Goal: Check status: Check status

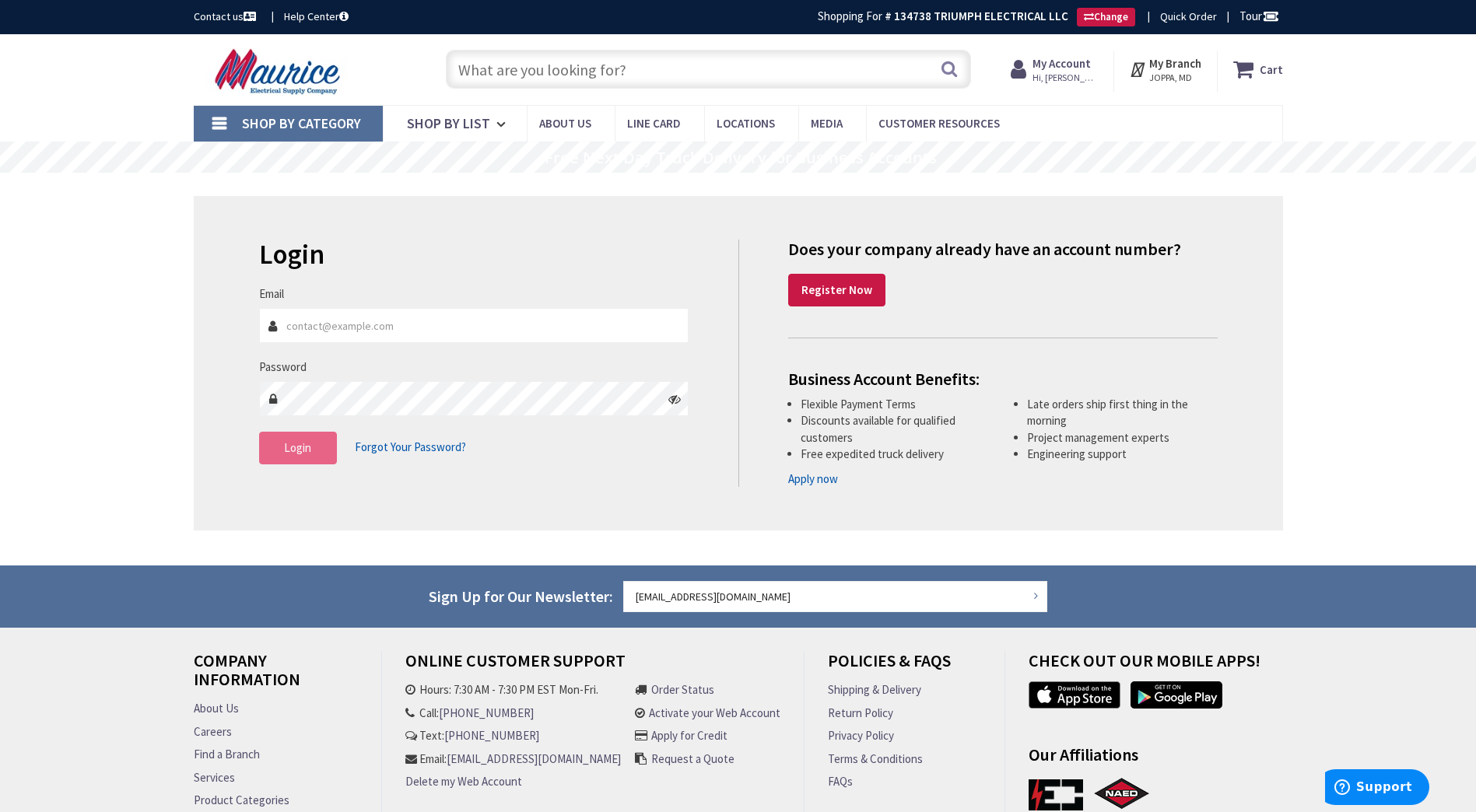
type input "triumphelectricalllc@gmail.com"
click at [297, 451] on span "Login" at bounding box center [298, 447] width 28 height 15
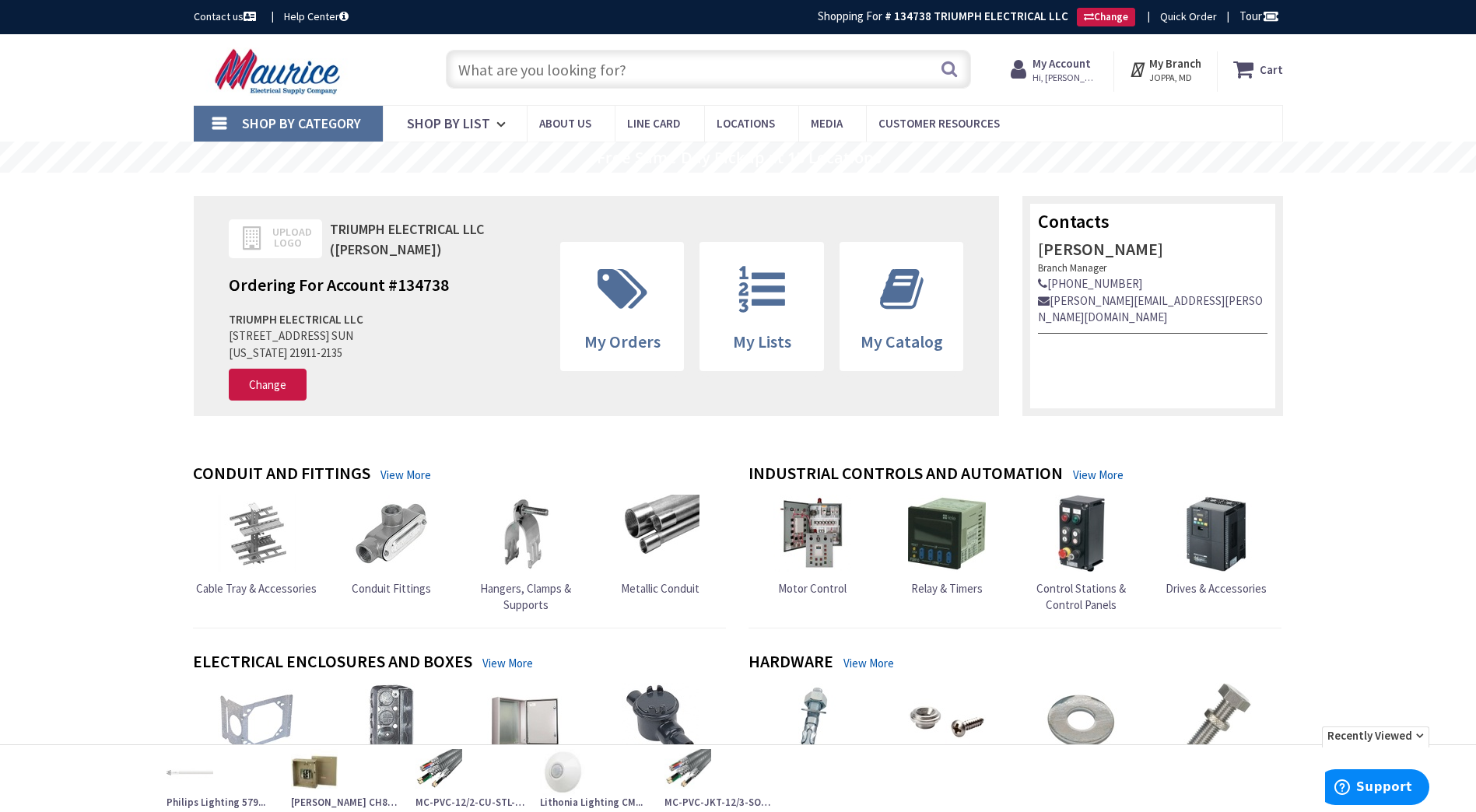
click at [1189, 65] on strong "My Branch" at bounding box center [1175, 63] width 52 height 15
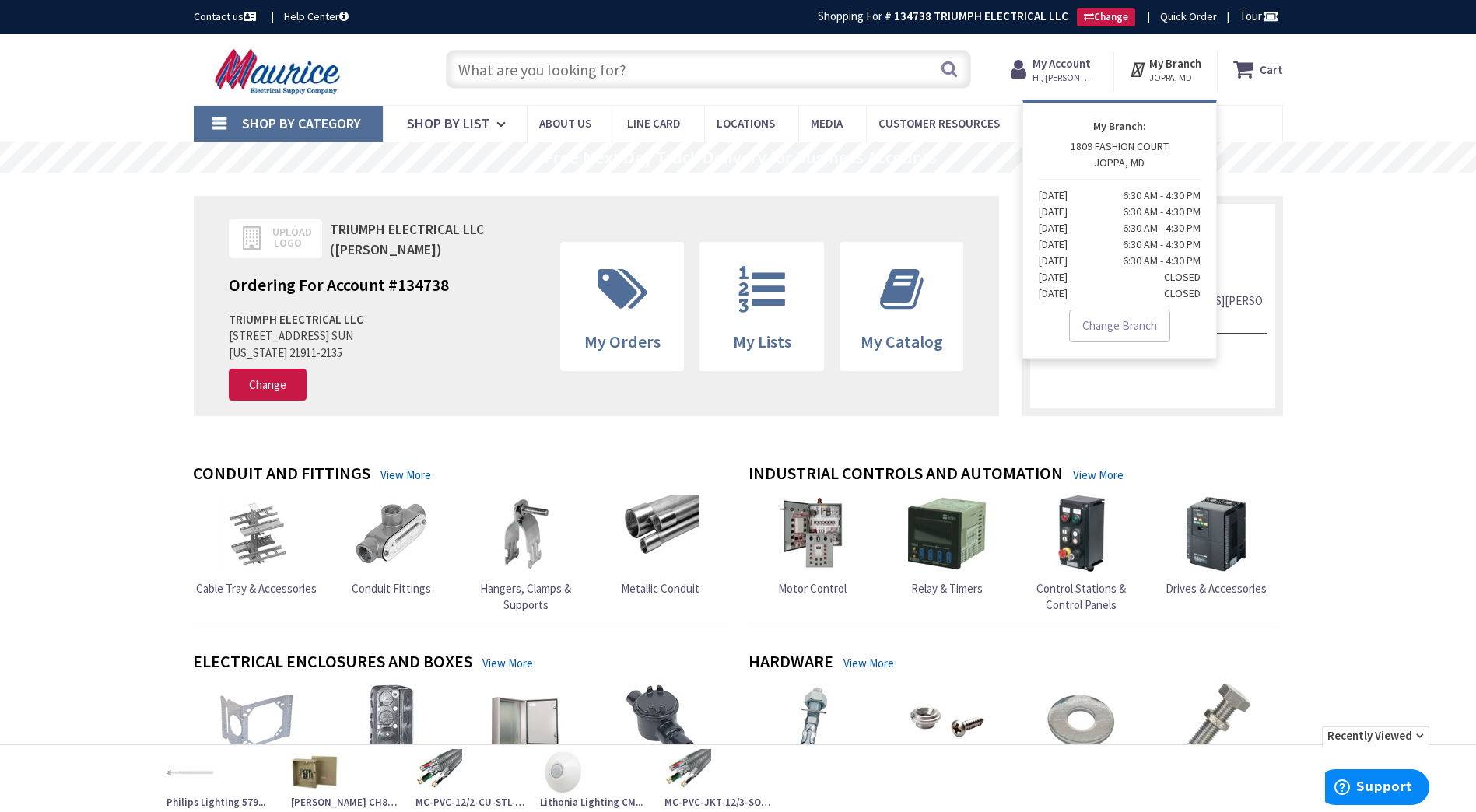
click at [1076, 58] on strong "My Account" at bounding box center [1061, 63] width 58 height 15
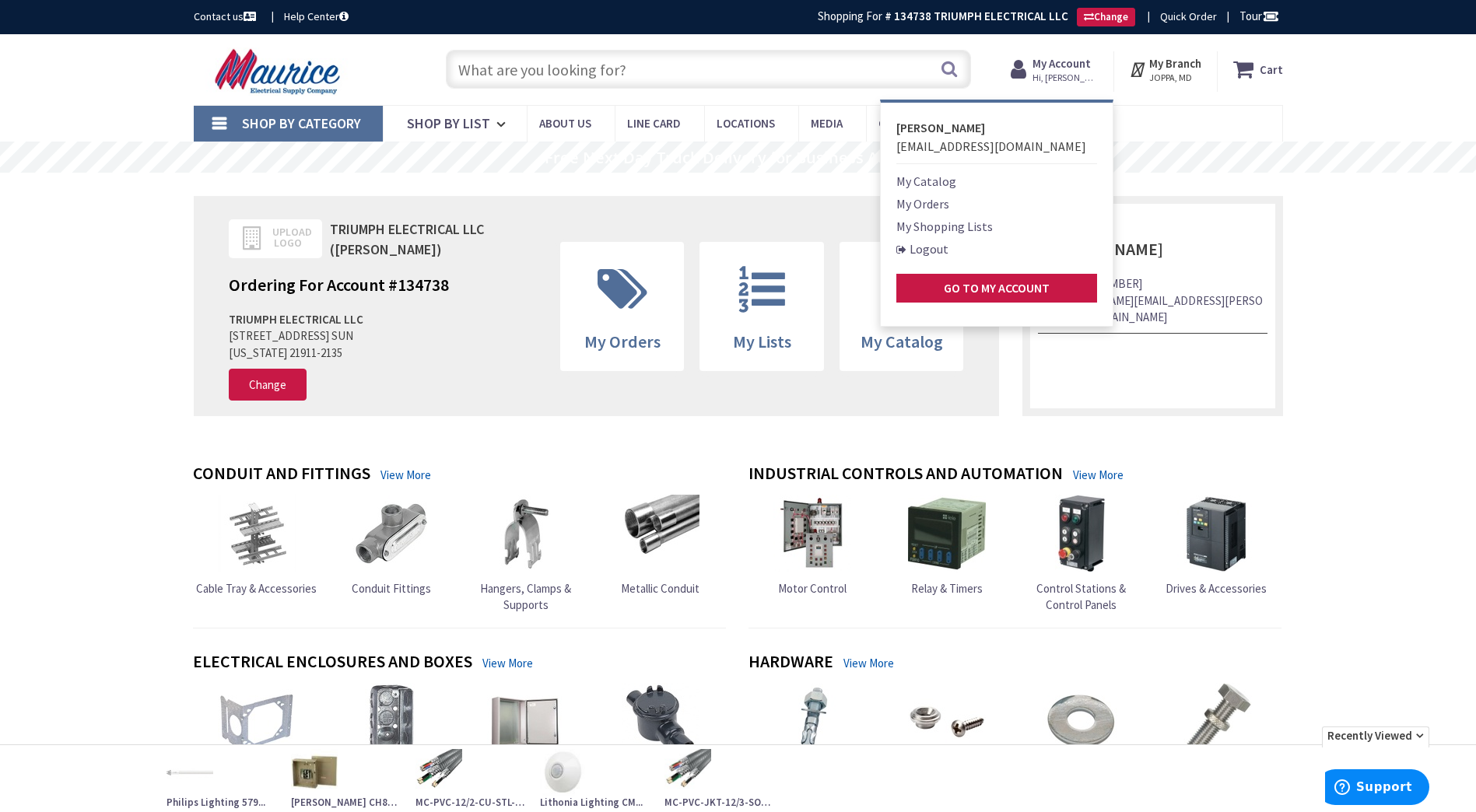
click at [932, 199] on link "My Orders" at bounding box center [922, 204] width 52 height 19
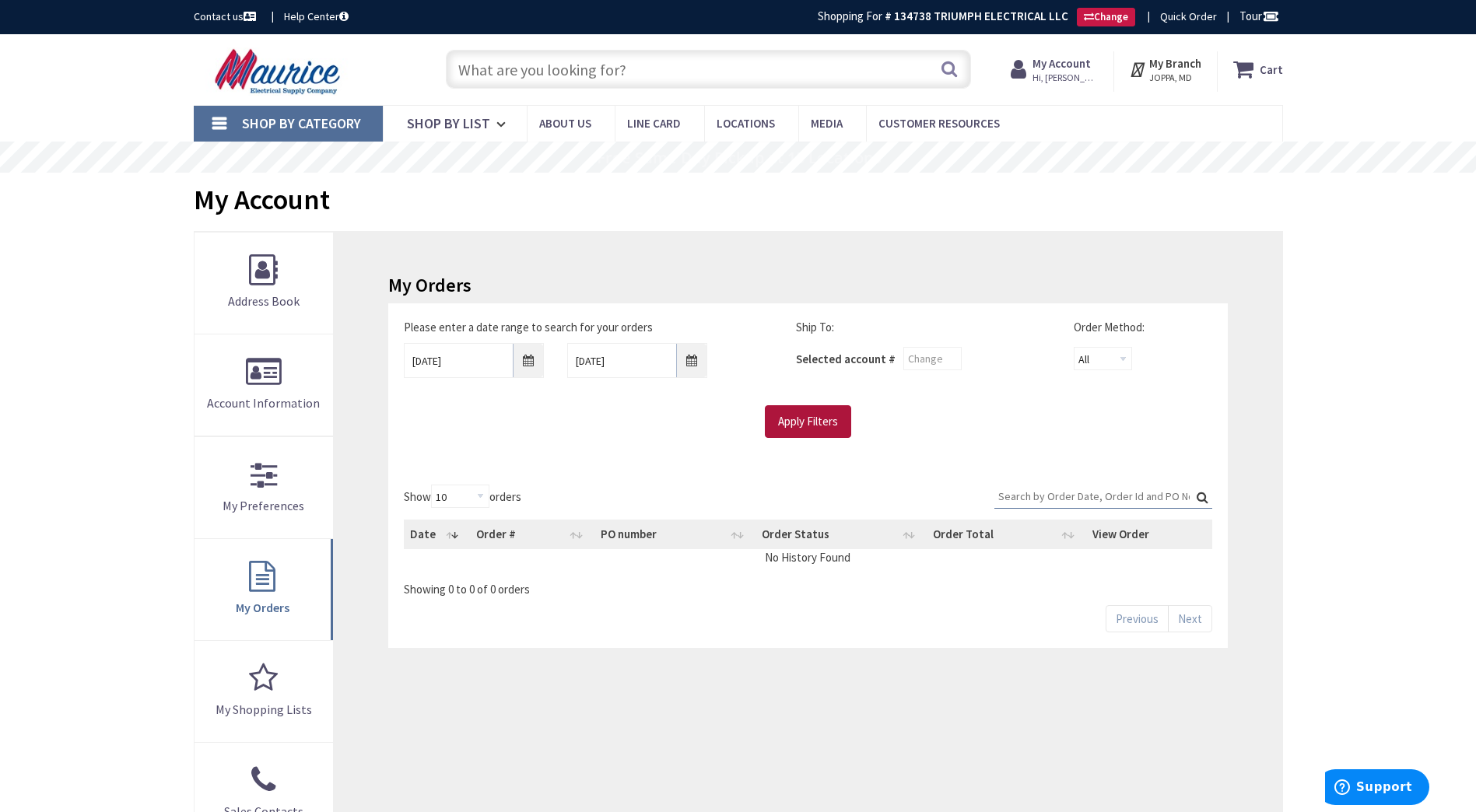
click at [805, 420] on input "Apply Filters" at bounding box center [808, 421] width 86 height 33
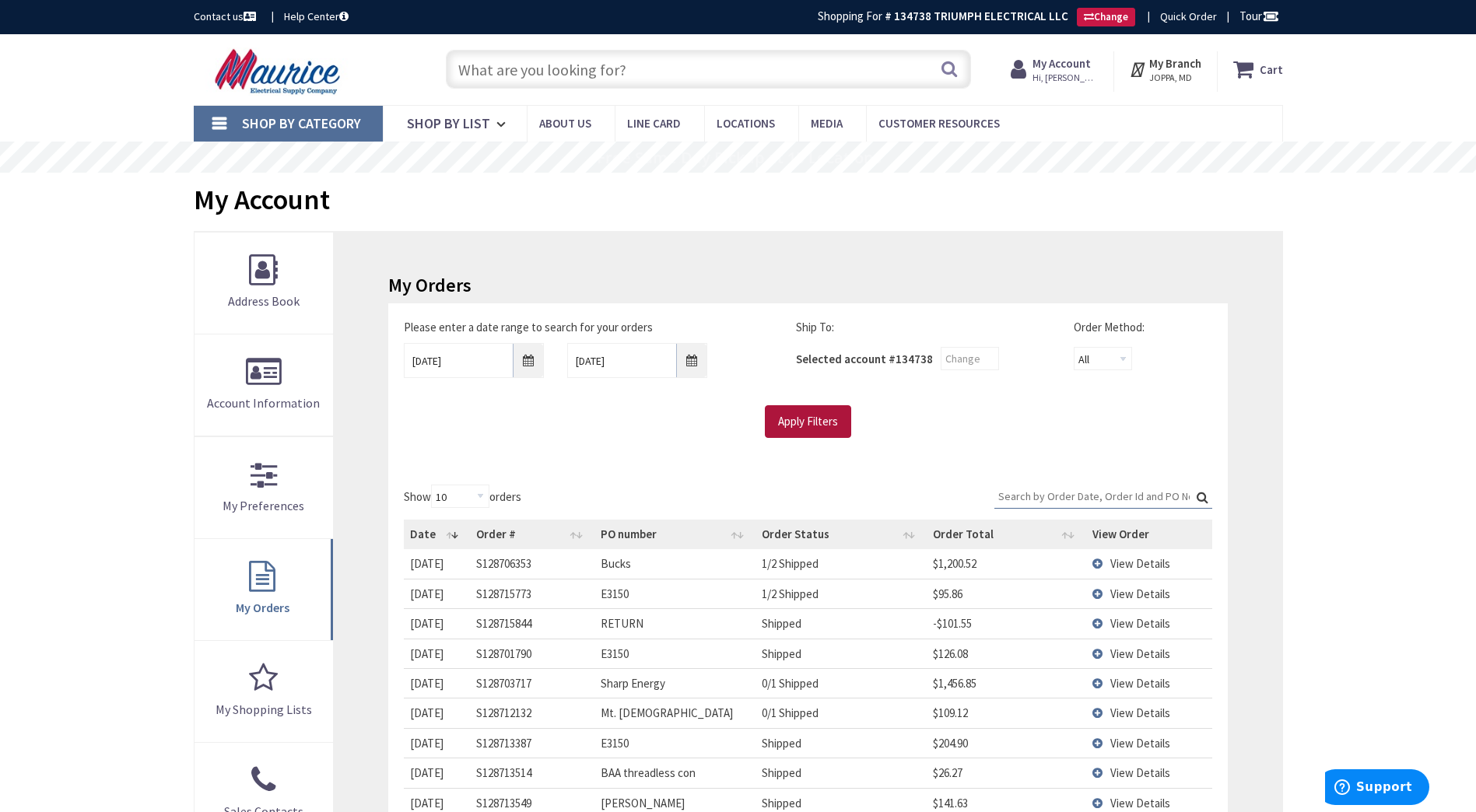
scroll to position [77, 0]
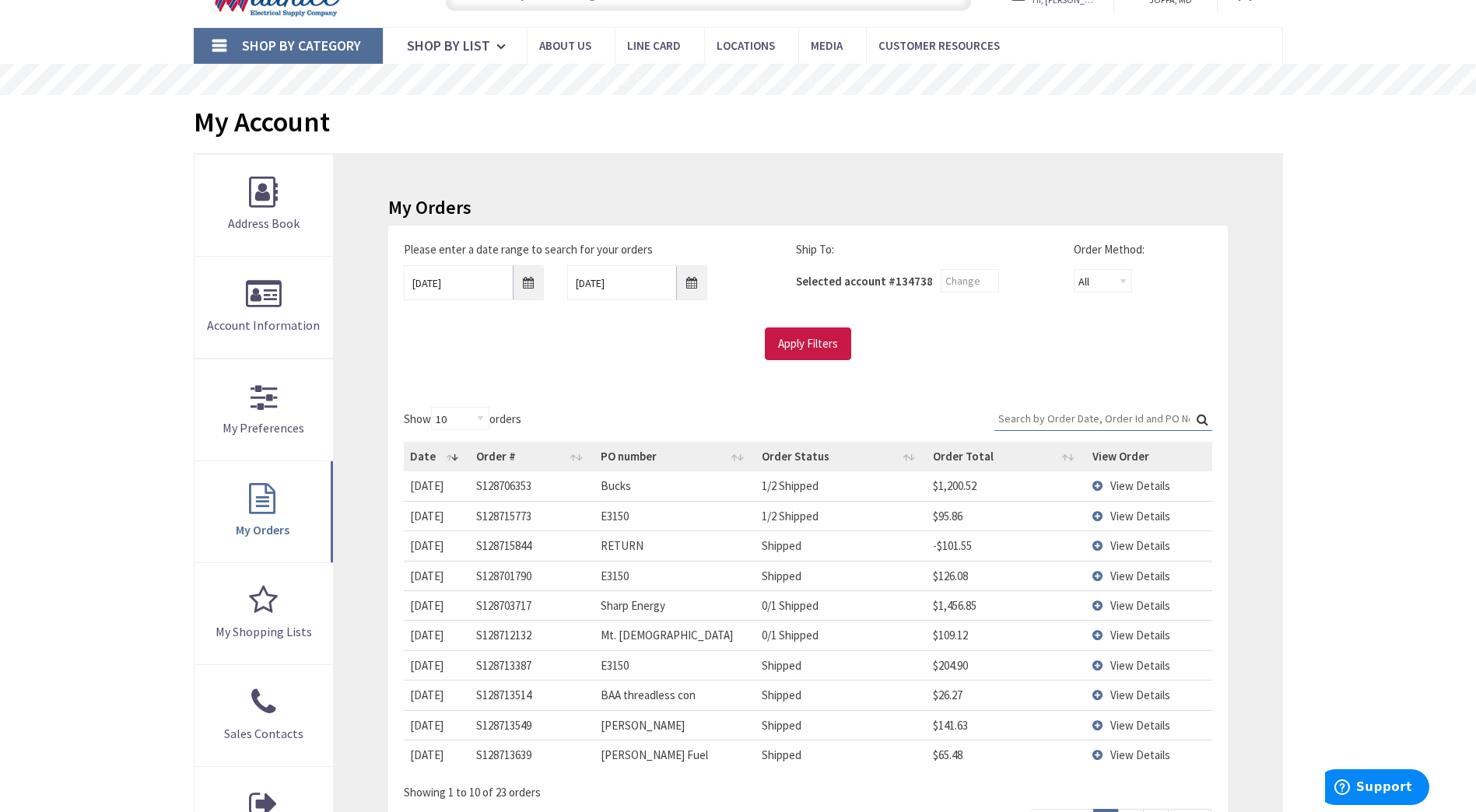
click at [1123, 514] on span "View Details" at bounding box center [1140, 515] width 60 height 15
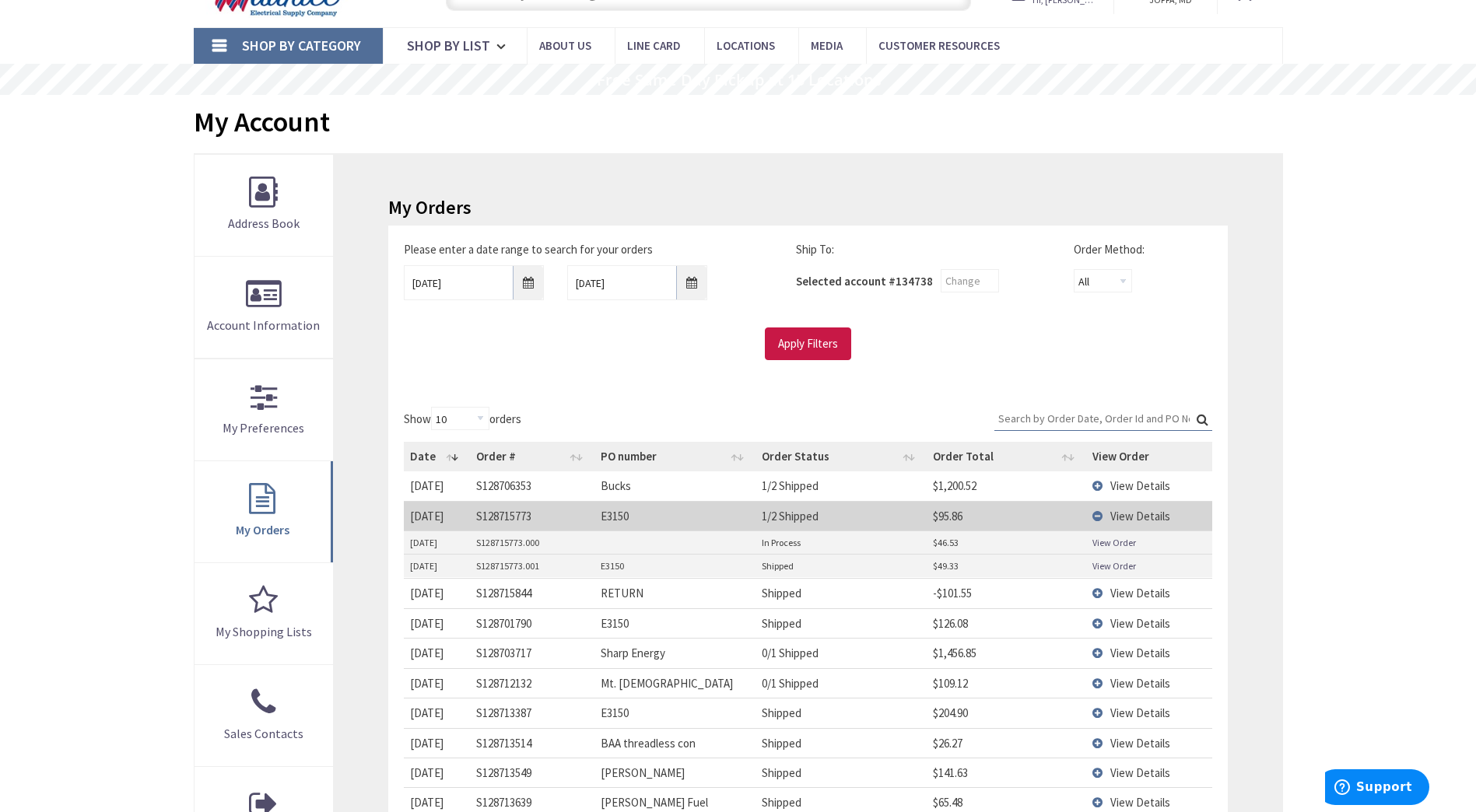
click at [1109, 545] on link "View Order" at bounding box center [1114, 542] width 44 height 13
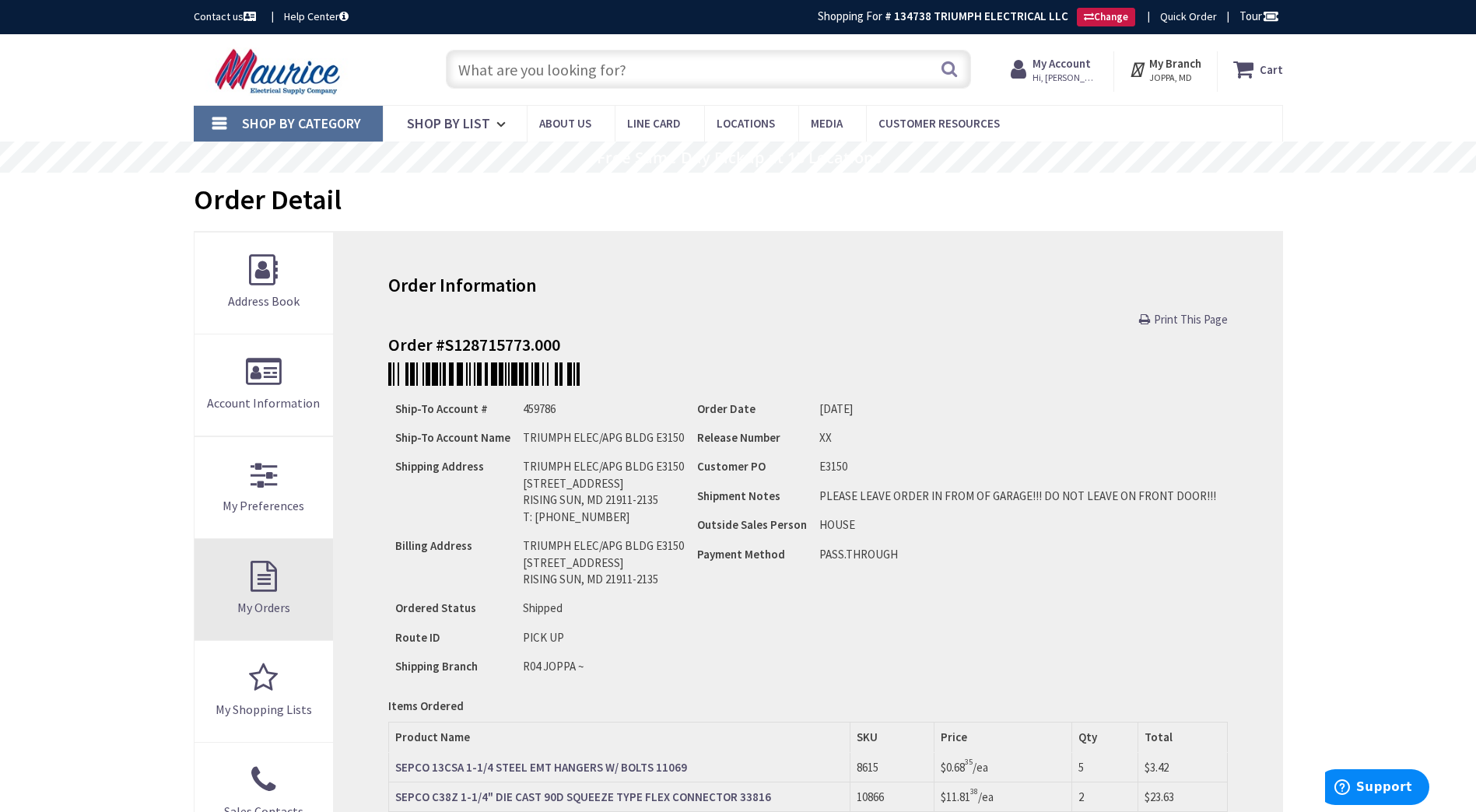
click at [262, 589] on link "My Orders" at bounding box center [264, 590] width 139 height 102
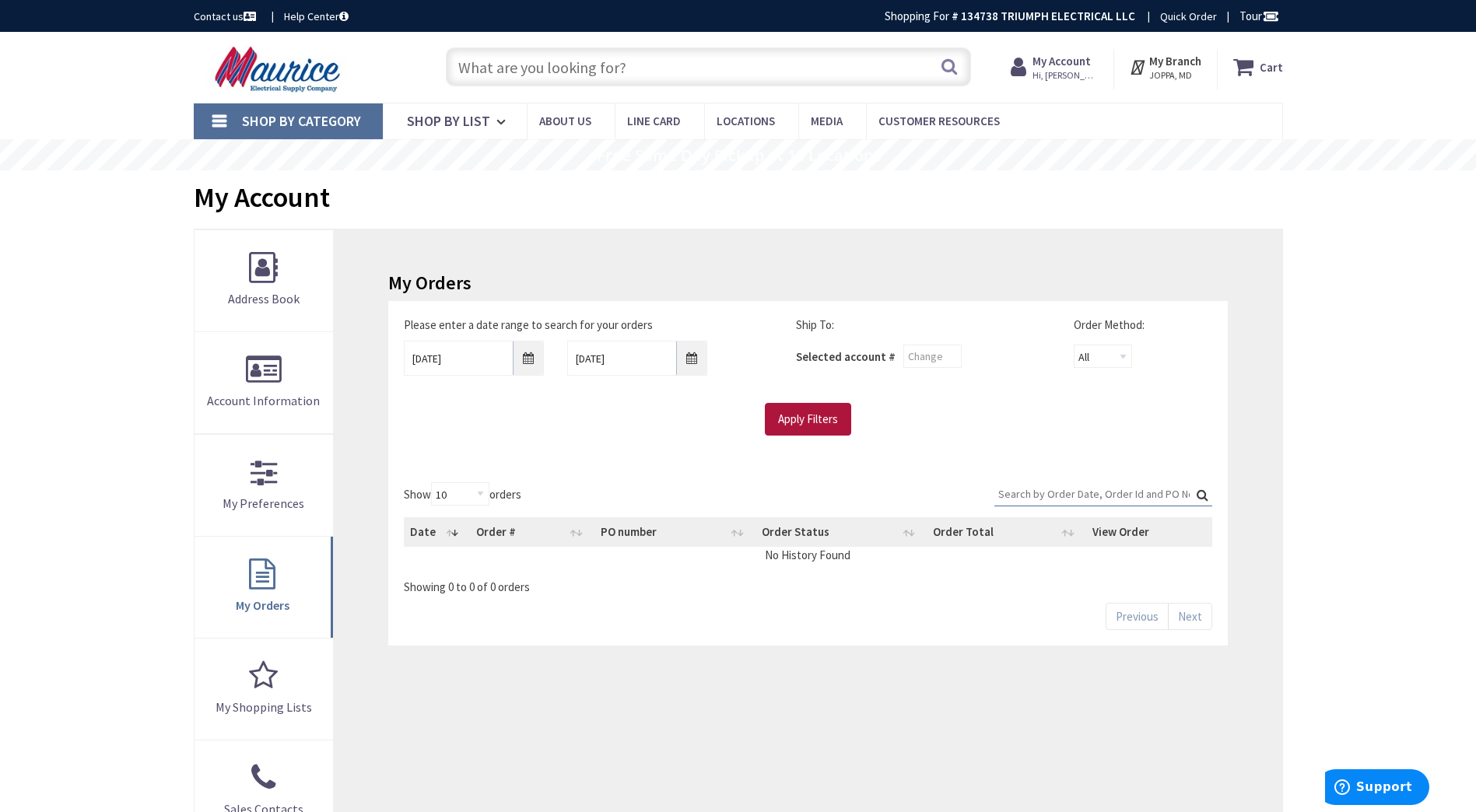
click at [803, 420] on input "Apply Filters" at bounding box center [808, 419] width 86 height 33
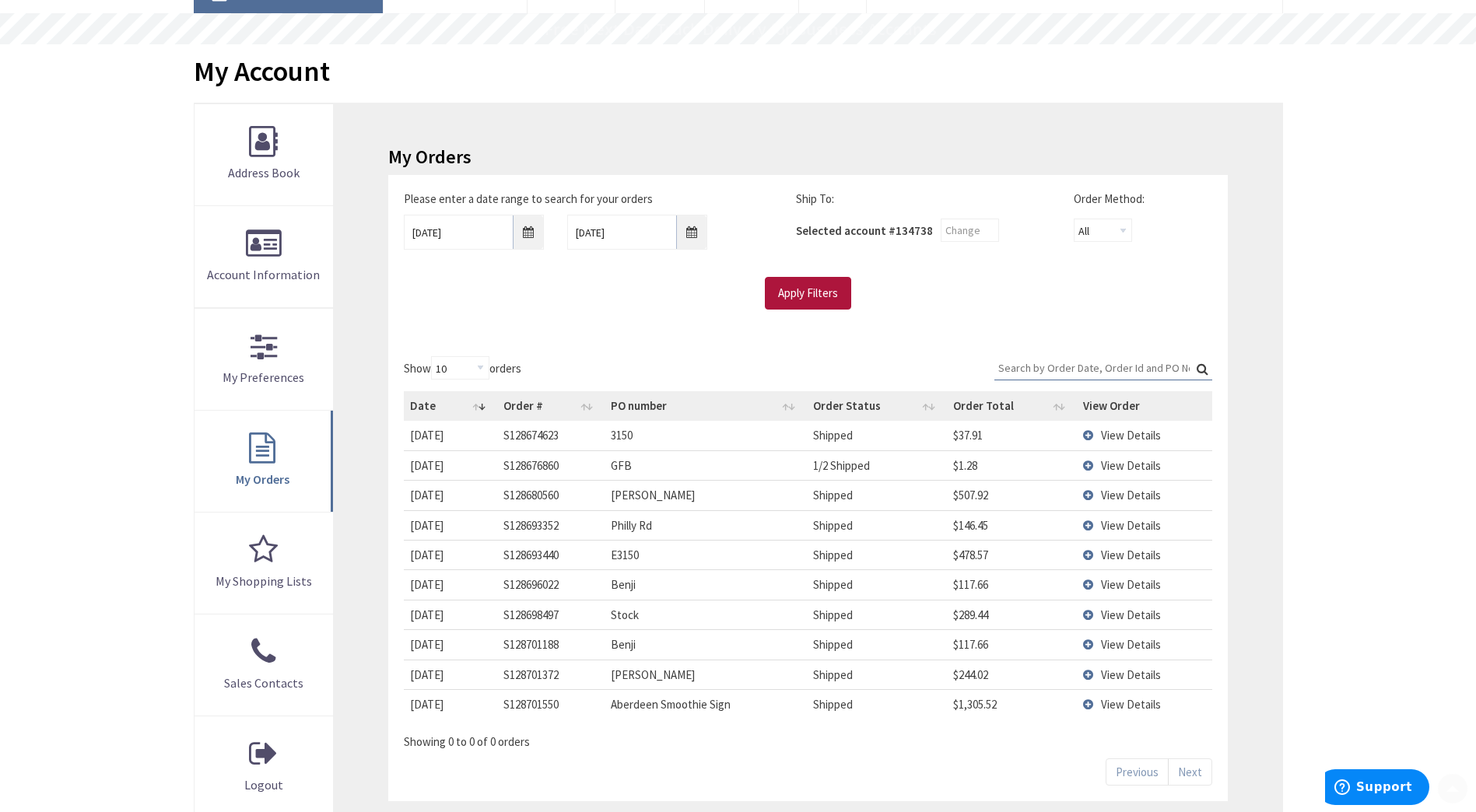
scroll to position [156, 0]
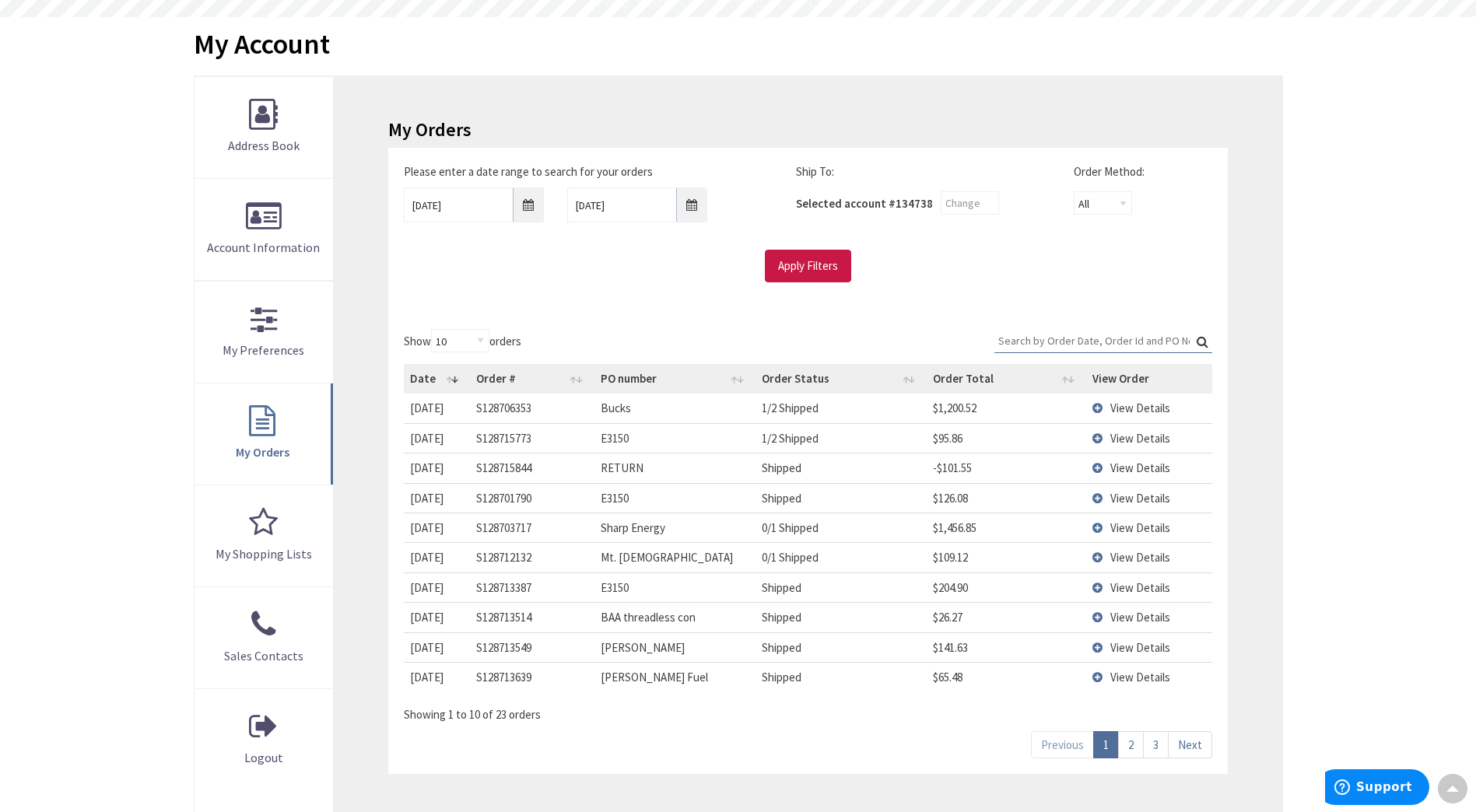
click at [1156, 440] on span "View Details" at bounding box center [1140, 438] width 60 height 15
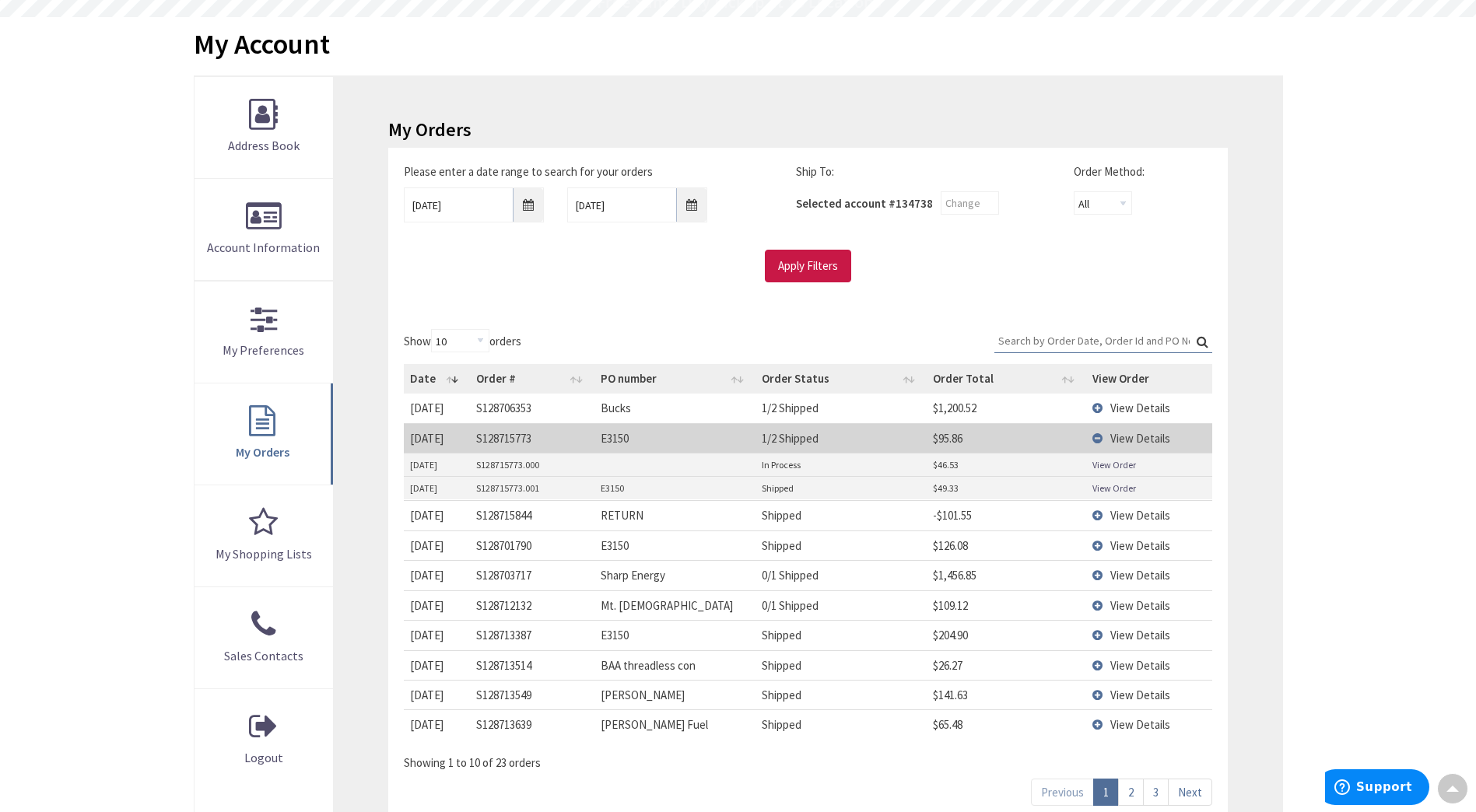
click at [1109, 489] on link "View Order" at bounding box center [1114, 488] width 44 height 13
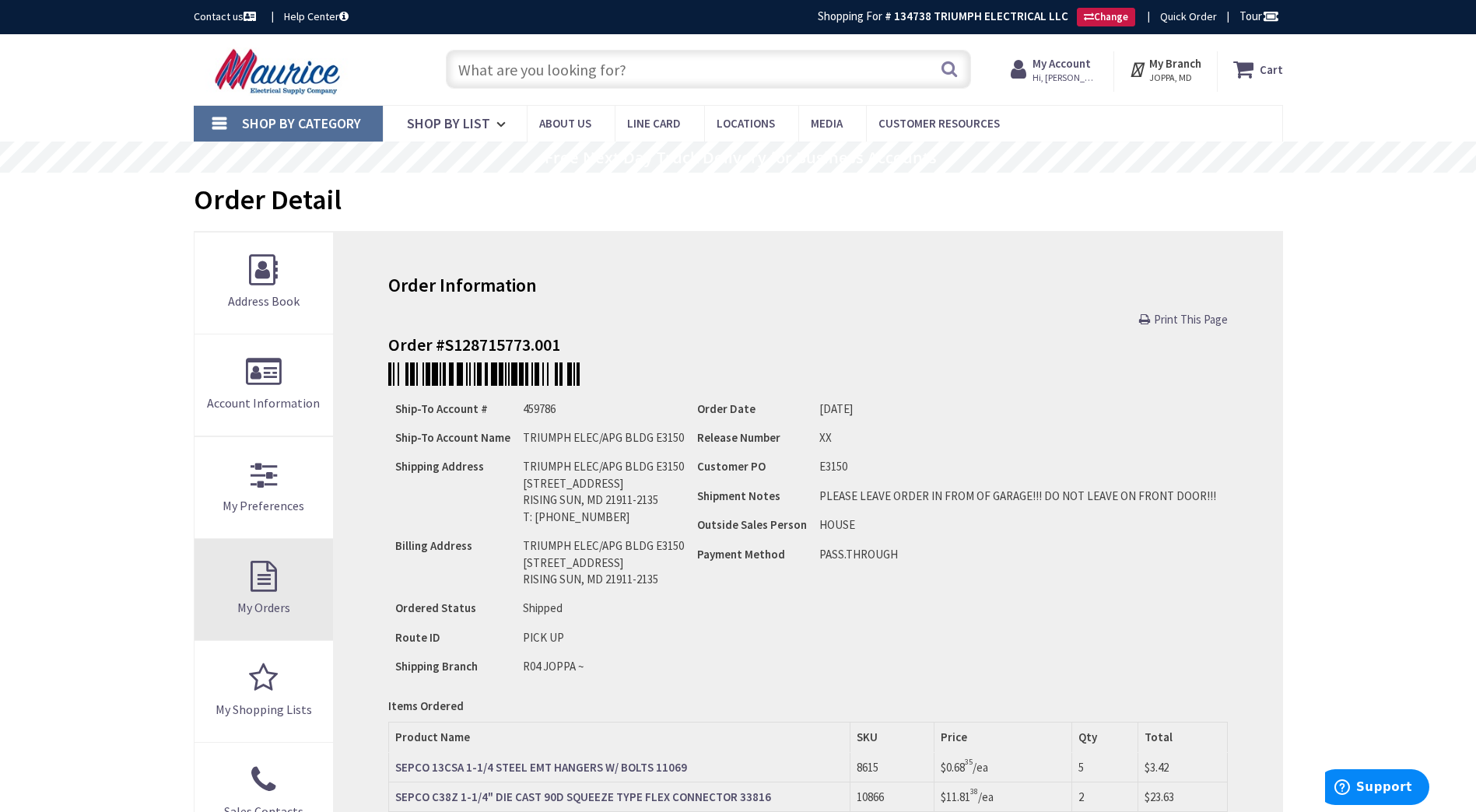
click at [222, 577] on link "My Orders" at bounding box center [264, 590] width 139 height 102
click at [262, 566] on link "My Orders" at bounding box center [264, 590] width 139 height 102
click at [268, 559] on link "My Orders" at bounding box center [264, 590] width 139 height 102
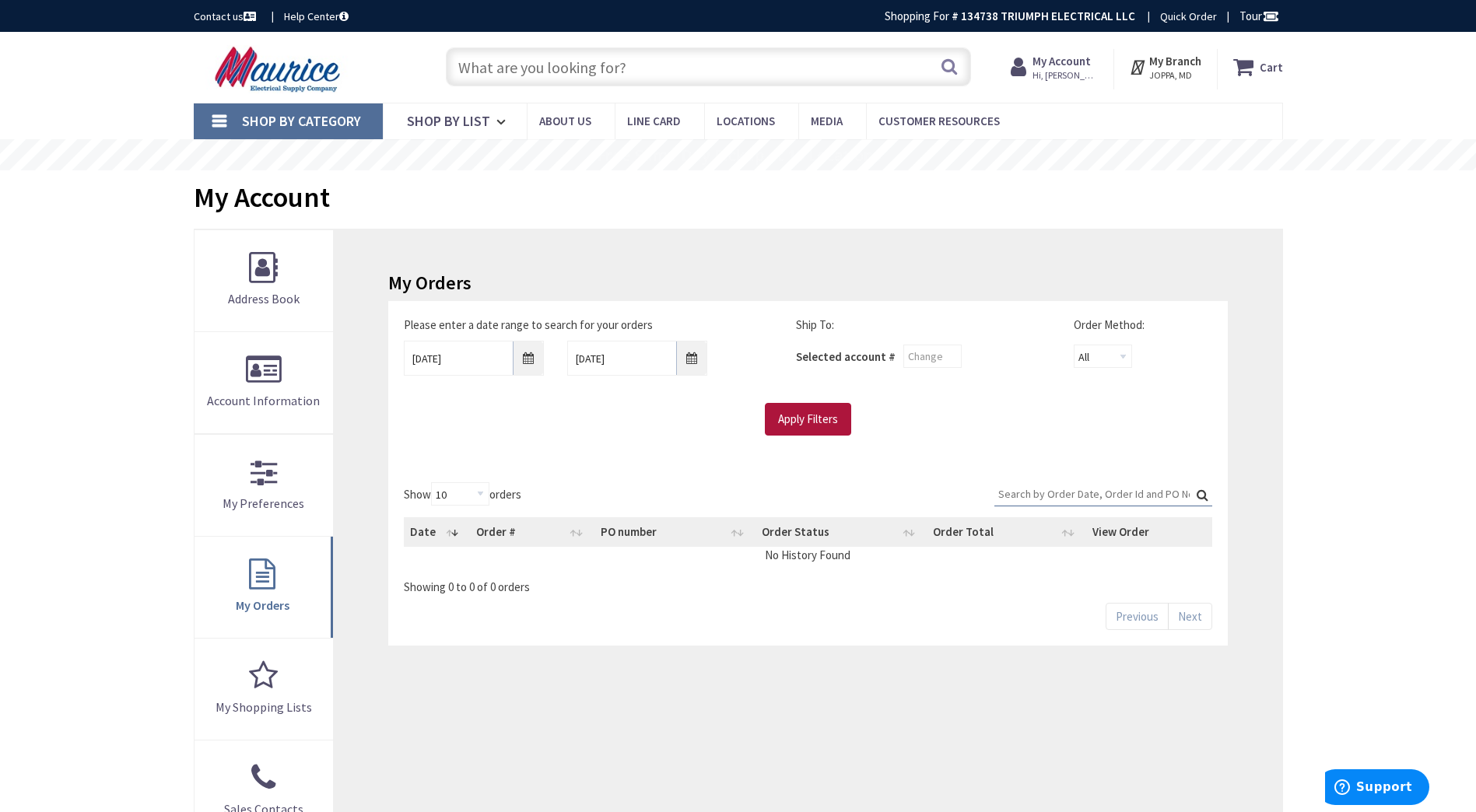
click at [819, 422] on input "Apply Filters" at bounding box center [808, 419] width 86 height 33
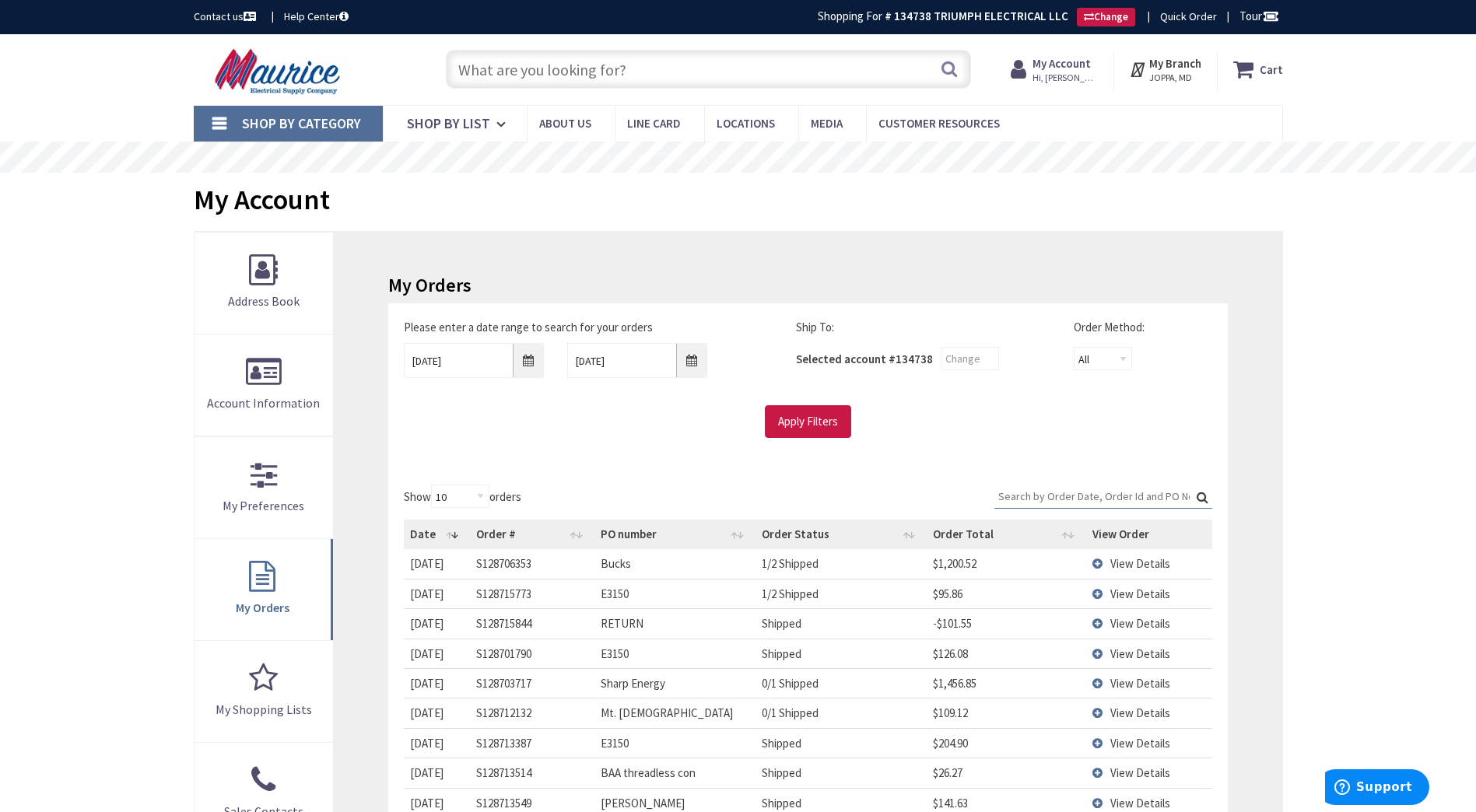
click at [1124, 594] on span "View Details" at bounding box center [1140, 594] width 60 height 15
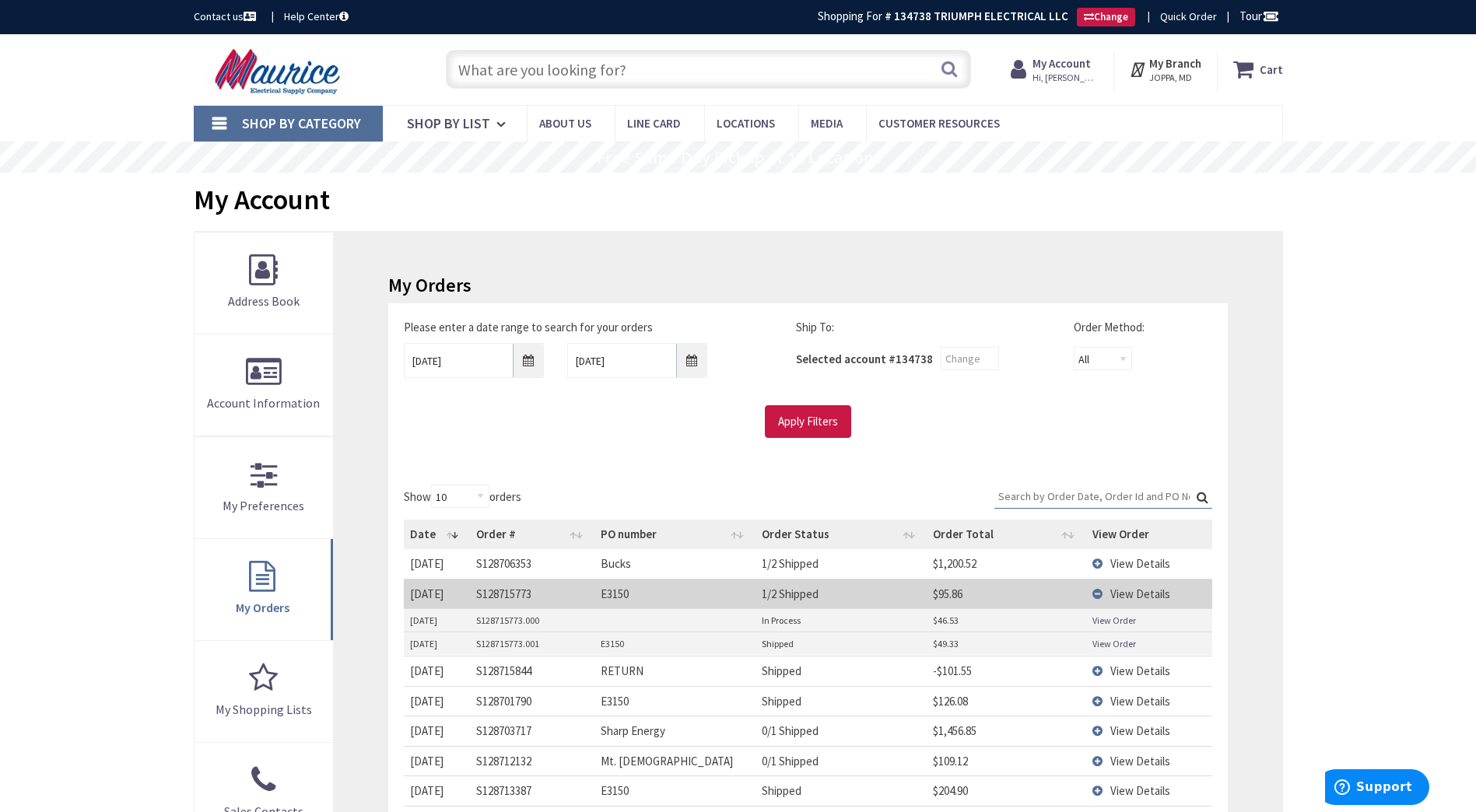
click at [1114, 621] on link "View Order" at bounding box center [1114, 620] width 44 height 13
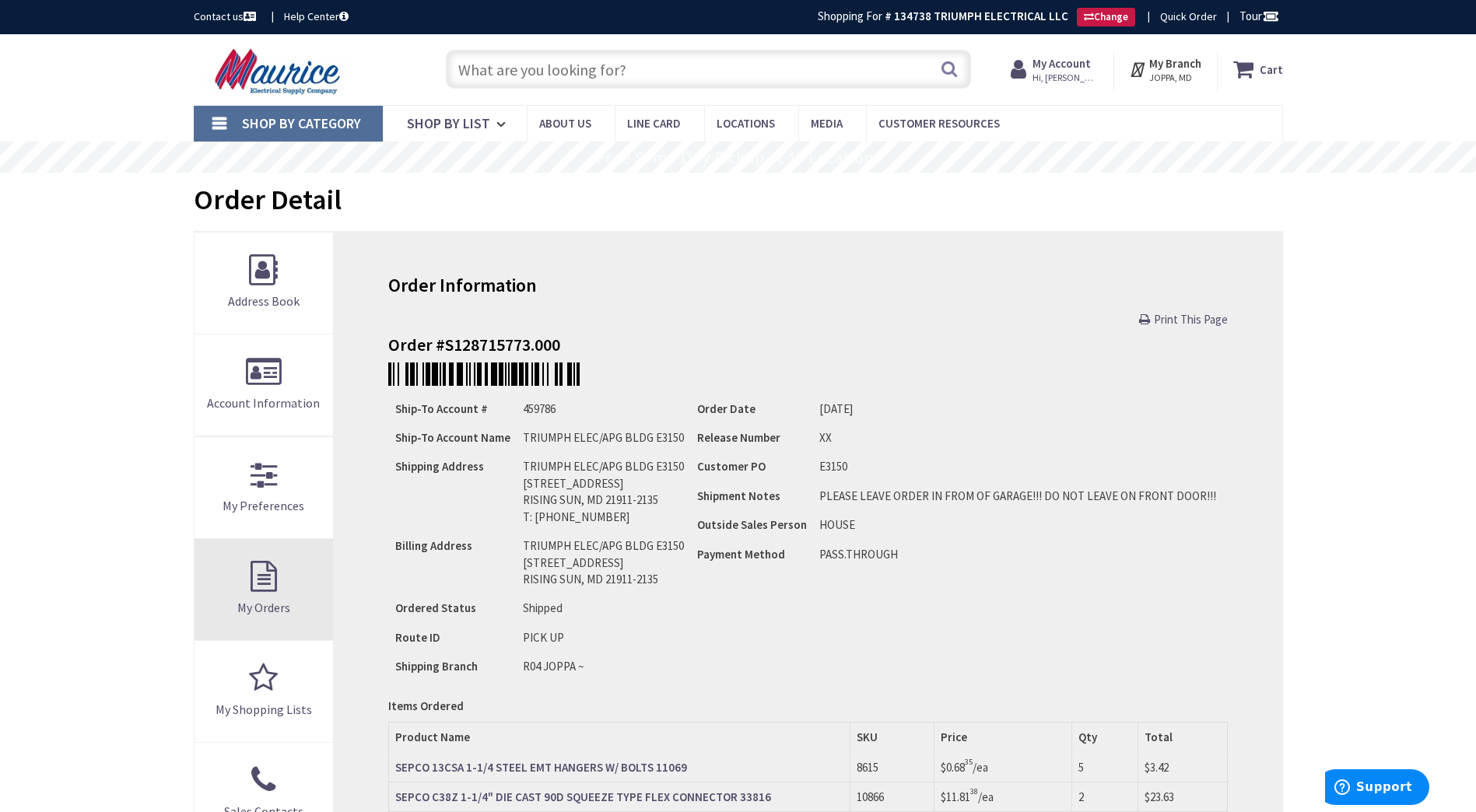
click at [261, 580] on link "My Orders" at bounding box center [264, 590] width 139 height 102
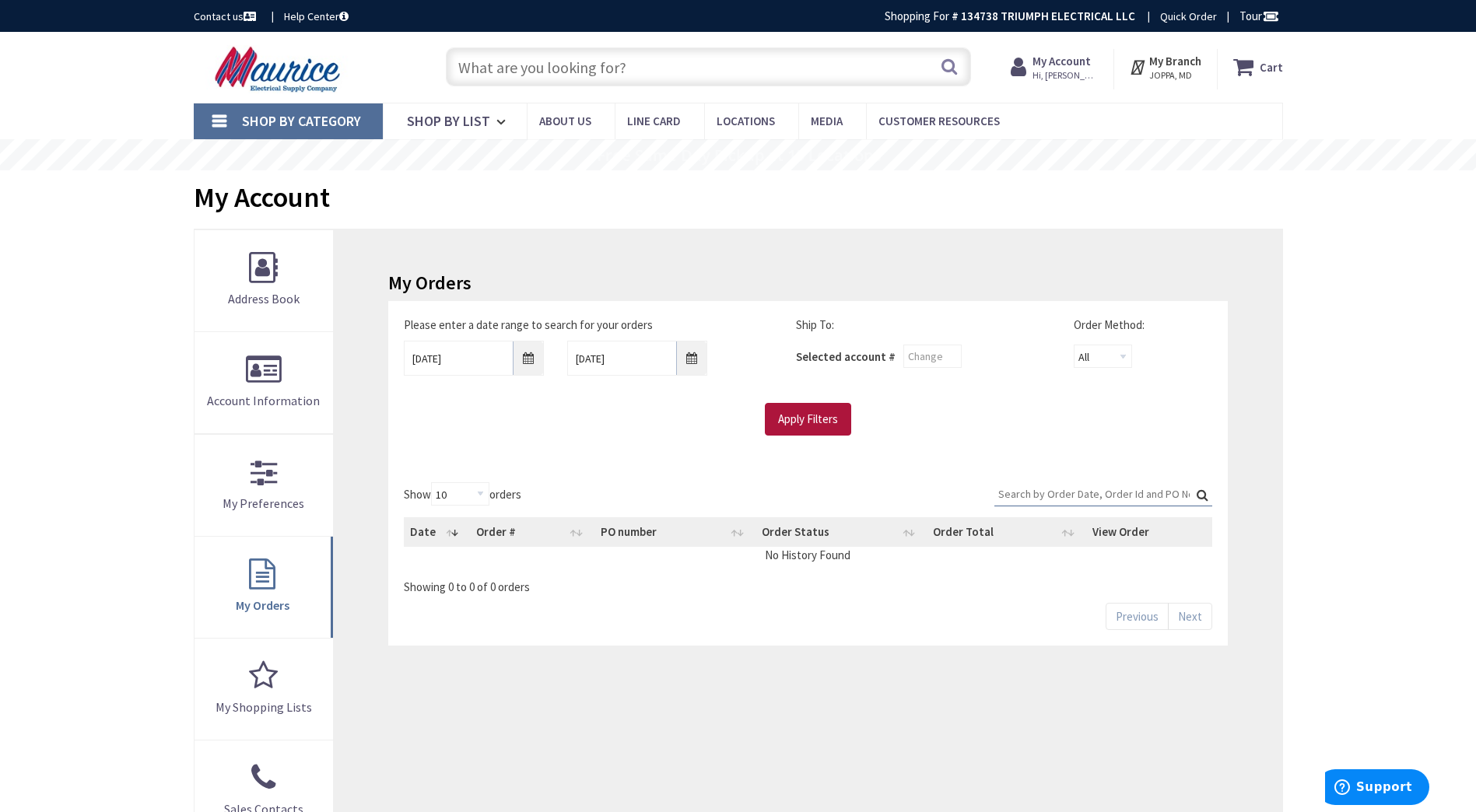
click at [833, 409] on input "Apply Filters" at bounding box center [808, 419] width 86 height 33
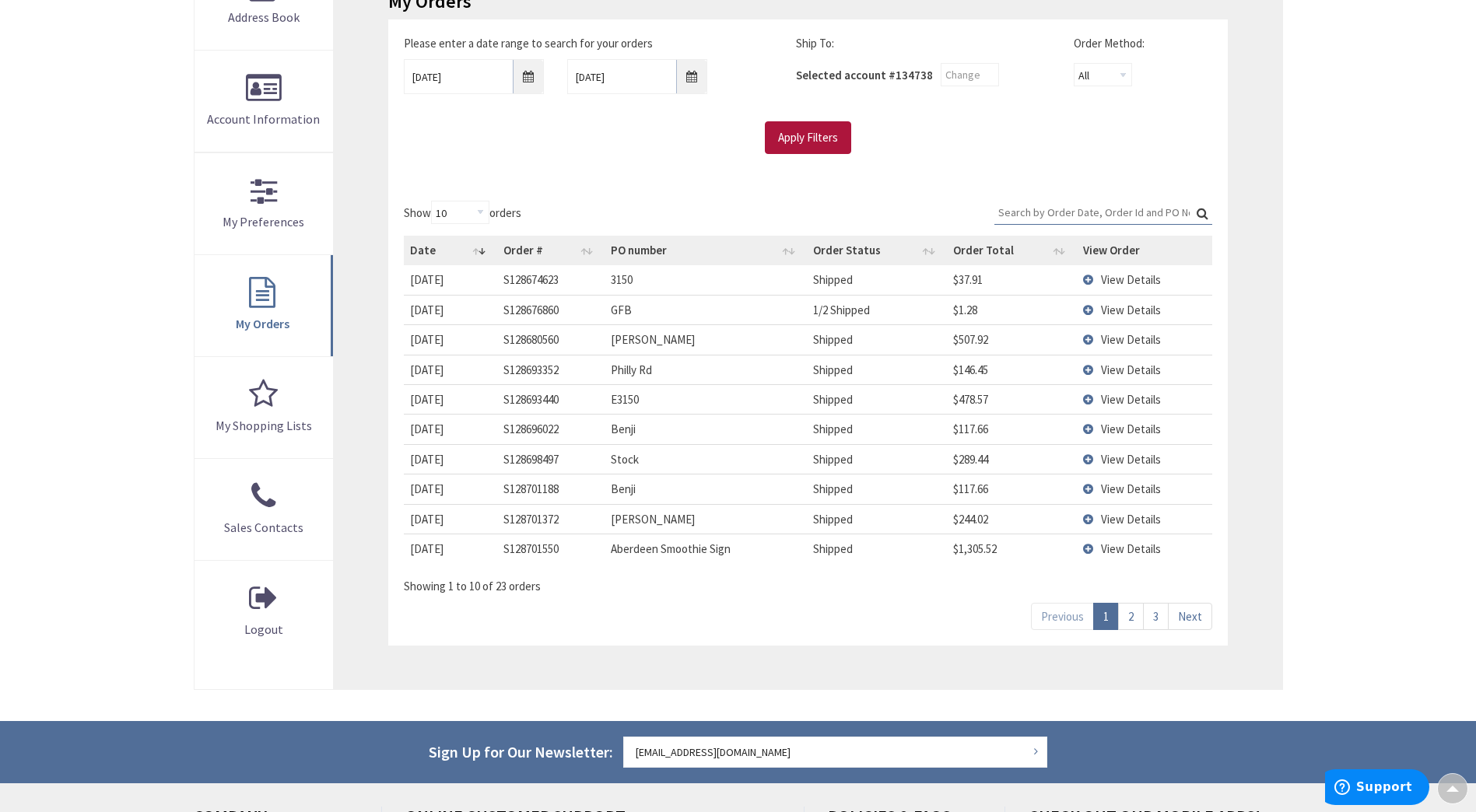
scroll to position [311, 0]
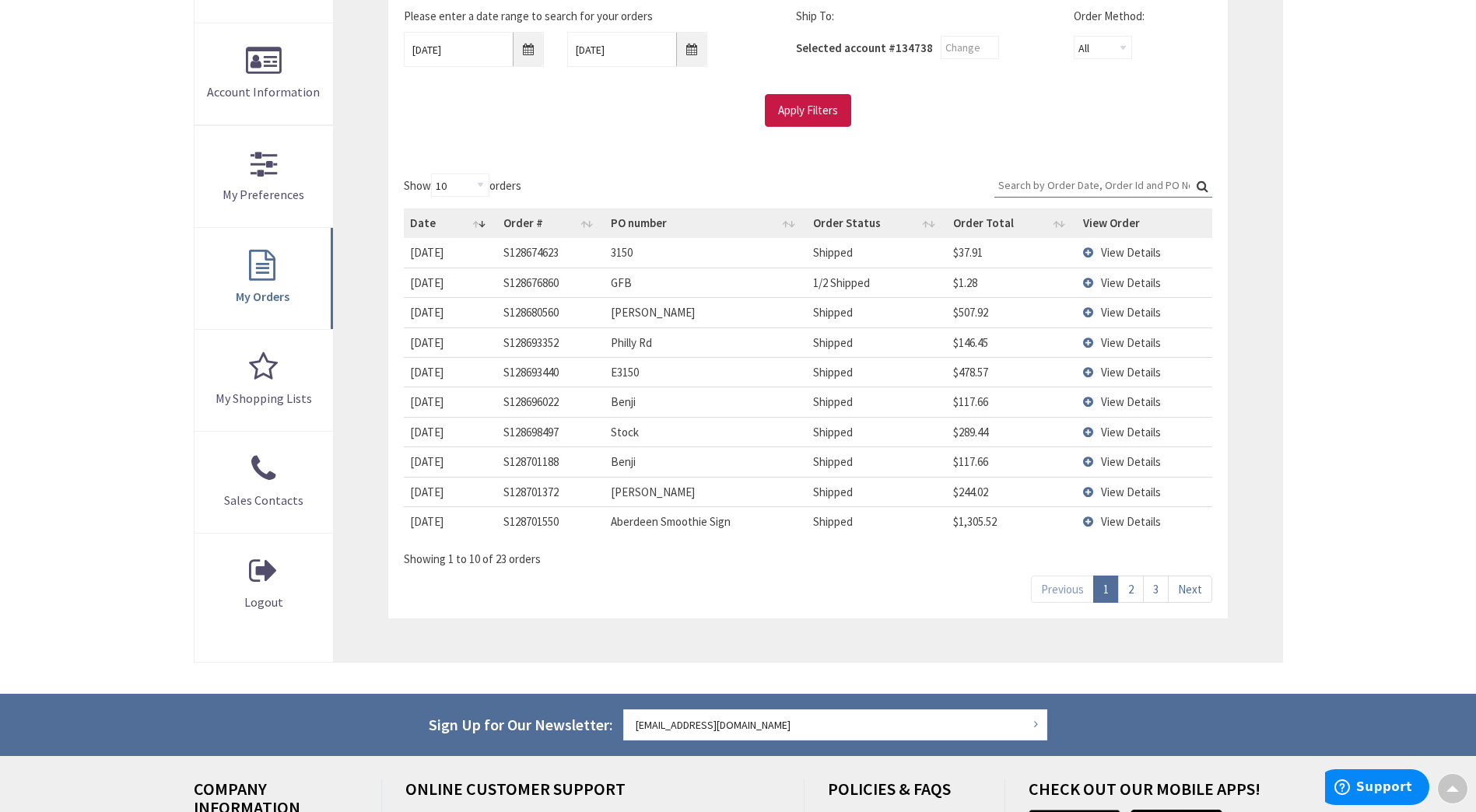
click at [1134, 588] on link "2" at bounding box center [1131, 589] width 26 height 28
click at [1120, 255] on span "View Details" at bounding box center [1131, 252] width 60 height 15
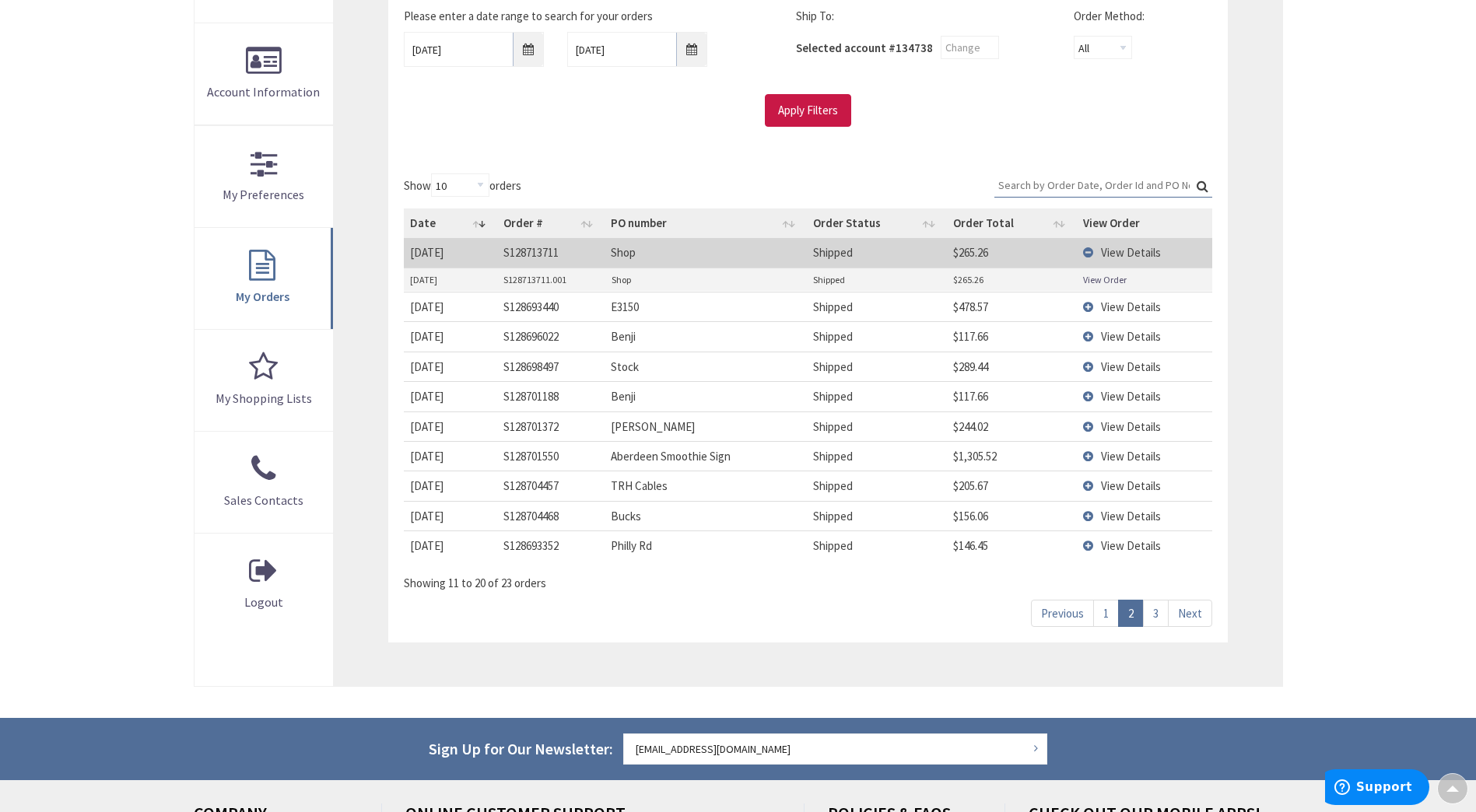
click at [1104, 280] on link "View Order" at bounding box center [1104, 279] width 44 height 13
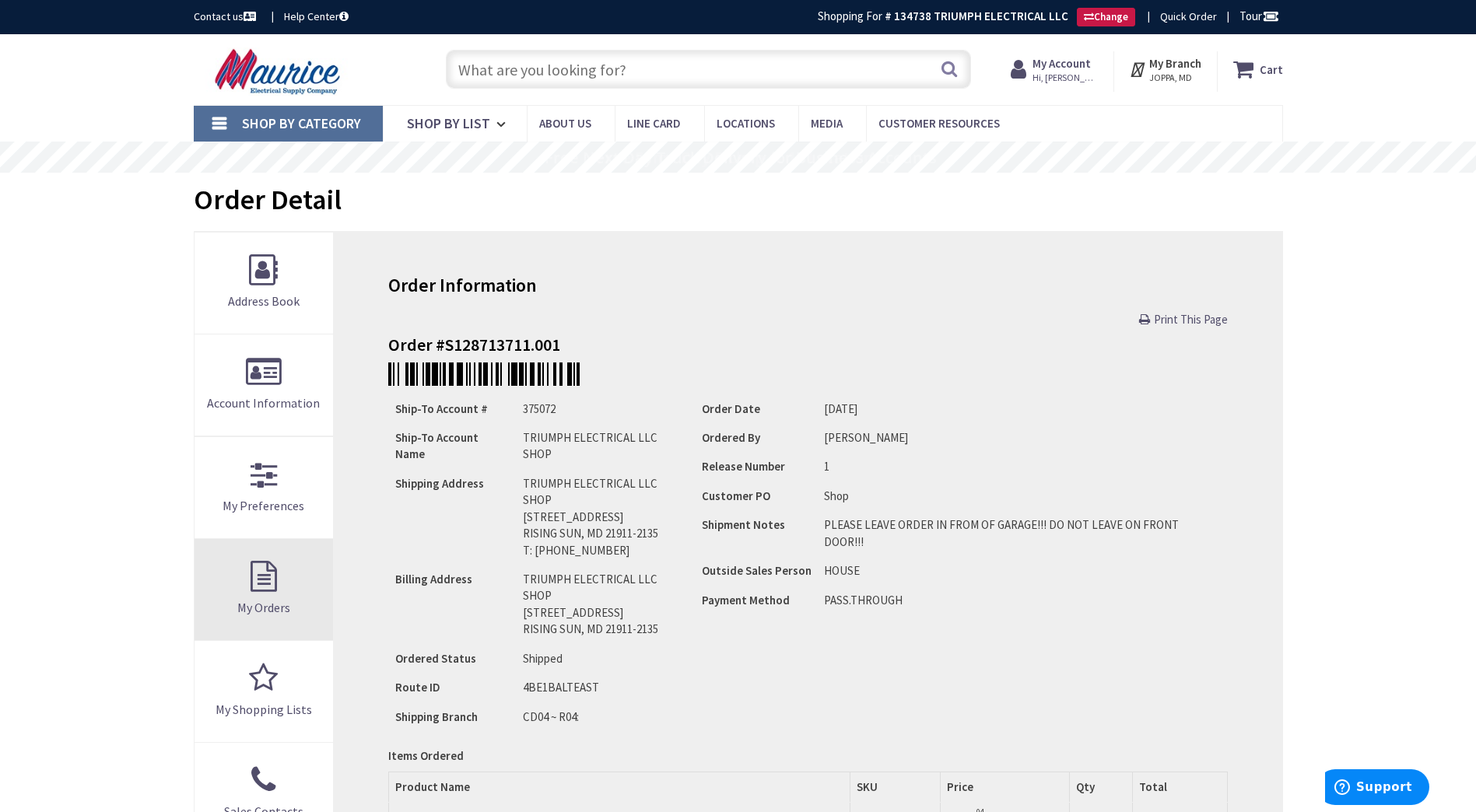
click at [294, 573] on link "My Orders" at bounding box center [264, 590] width 139 height 102
click at [248, 587] on link "My Orders" at bounding box center [264, 590] width 139 height 102
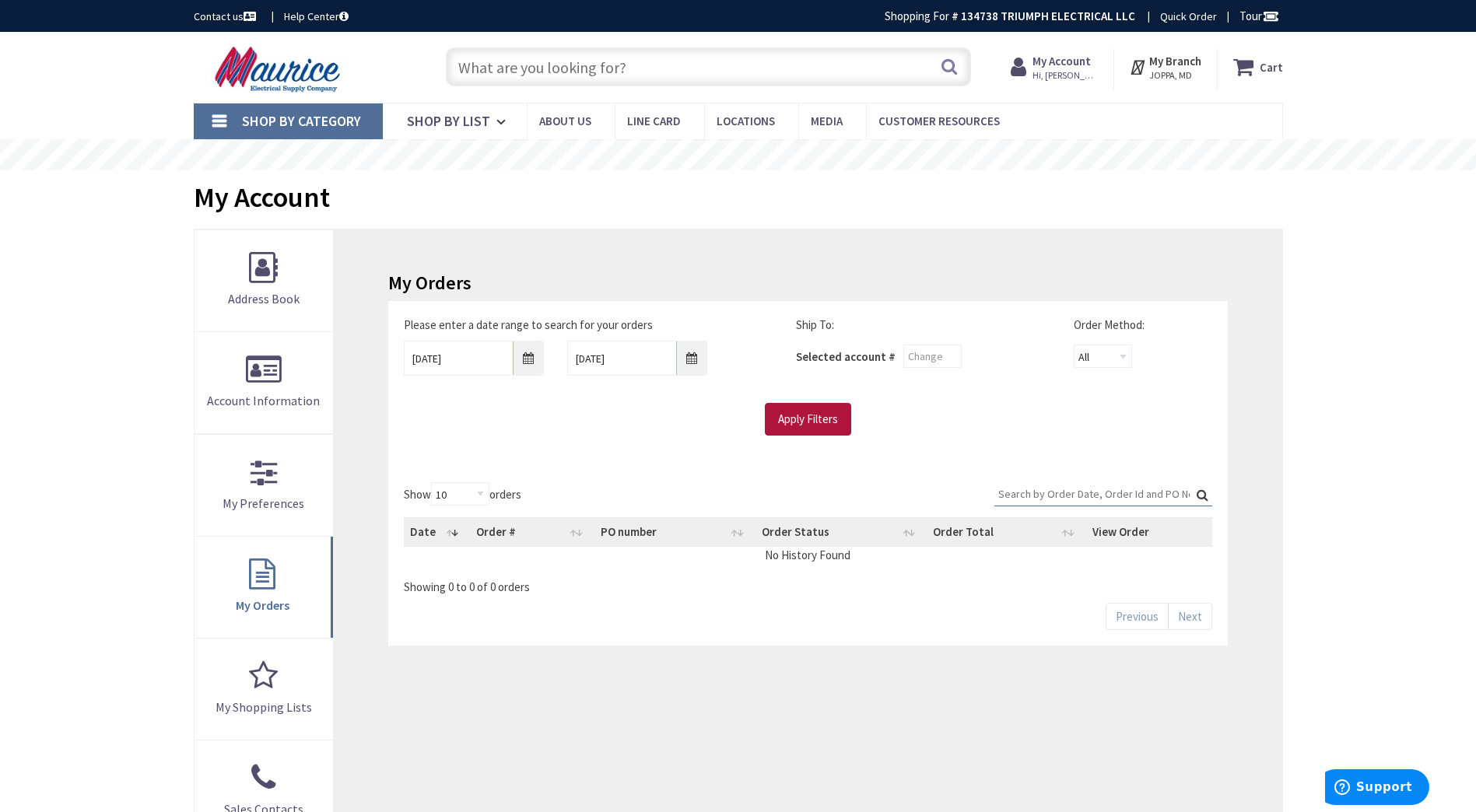
click at [825, 425] on input "Apply Filters" at bounding box center [808, 419] width 86 height 33
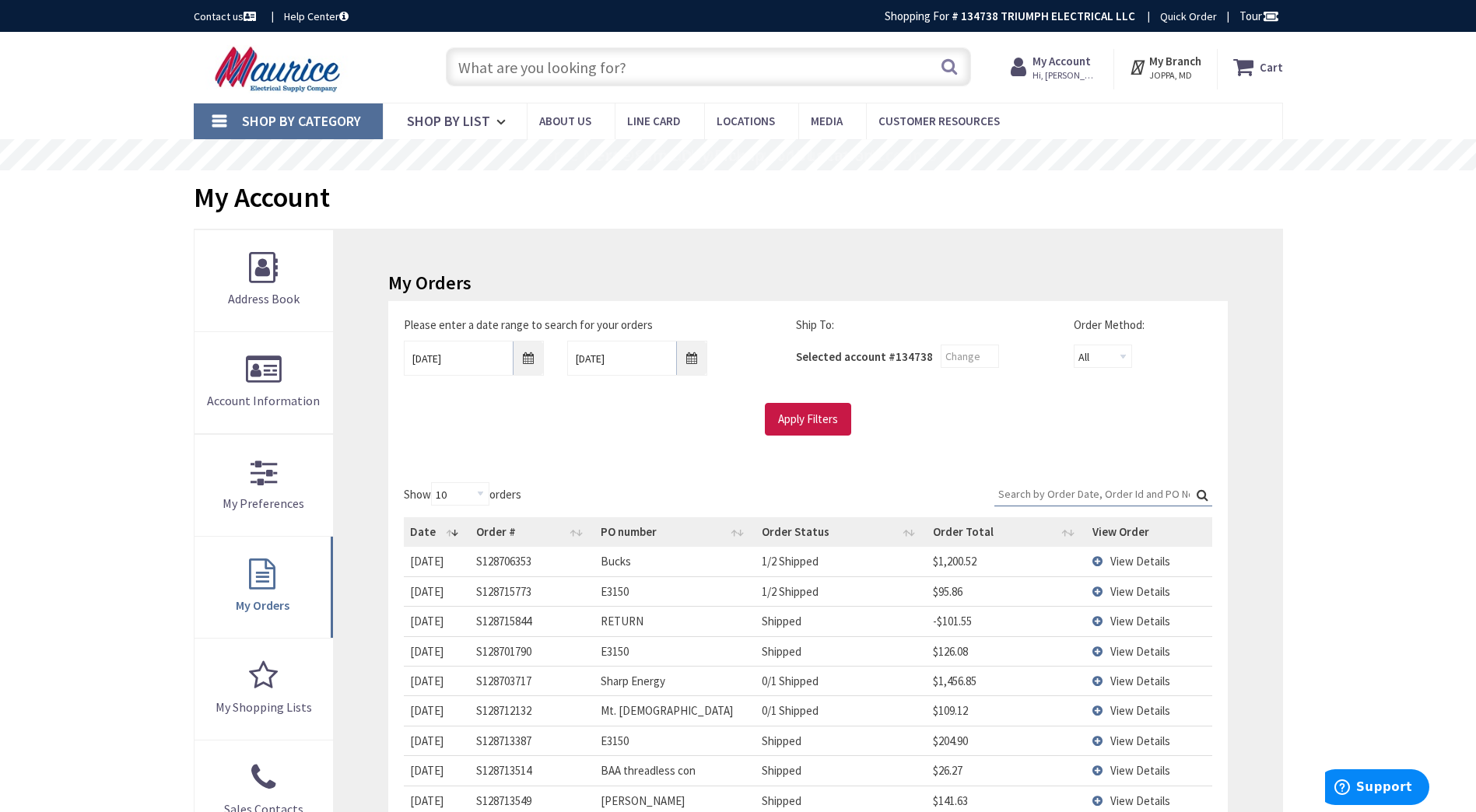
click at [1048, 493] on input "Search:" at bounding box center [1103, 494] width 218 height 23
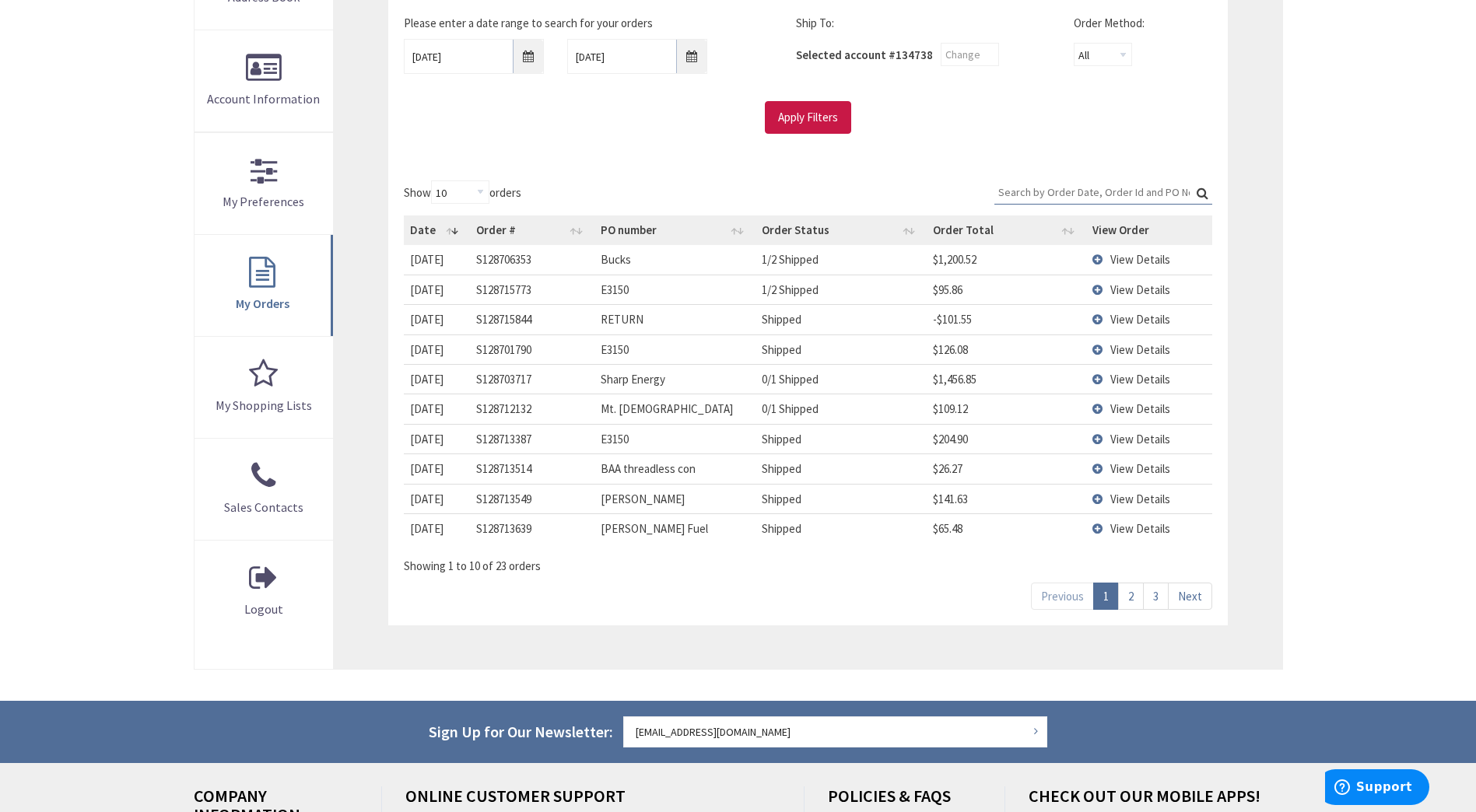
scroll to position [389, 0]
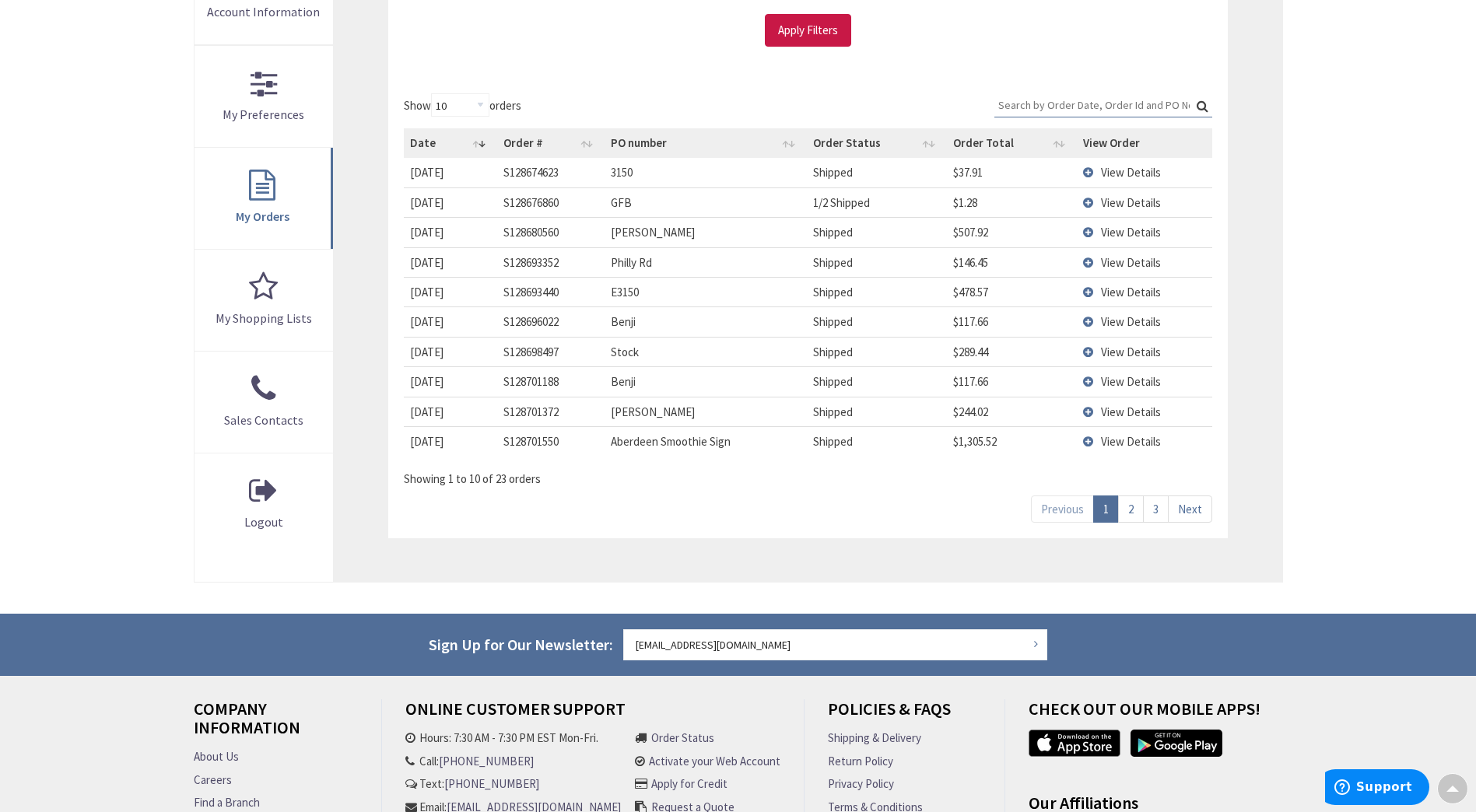
click at [1133, 512] on link "2" at bounding box center [1131, 509] width 26 height 28
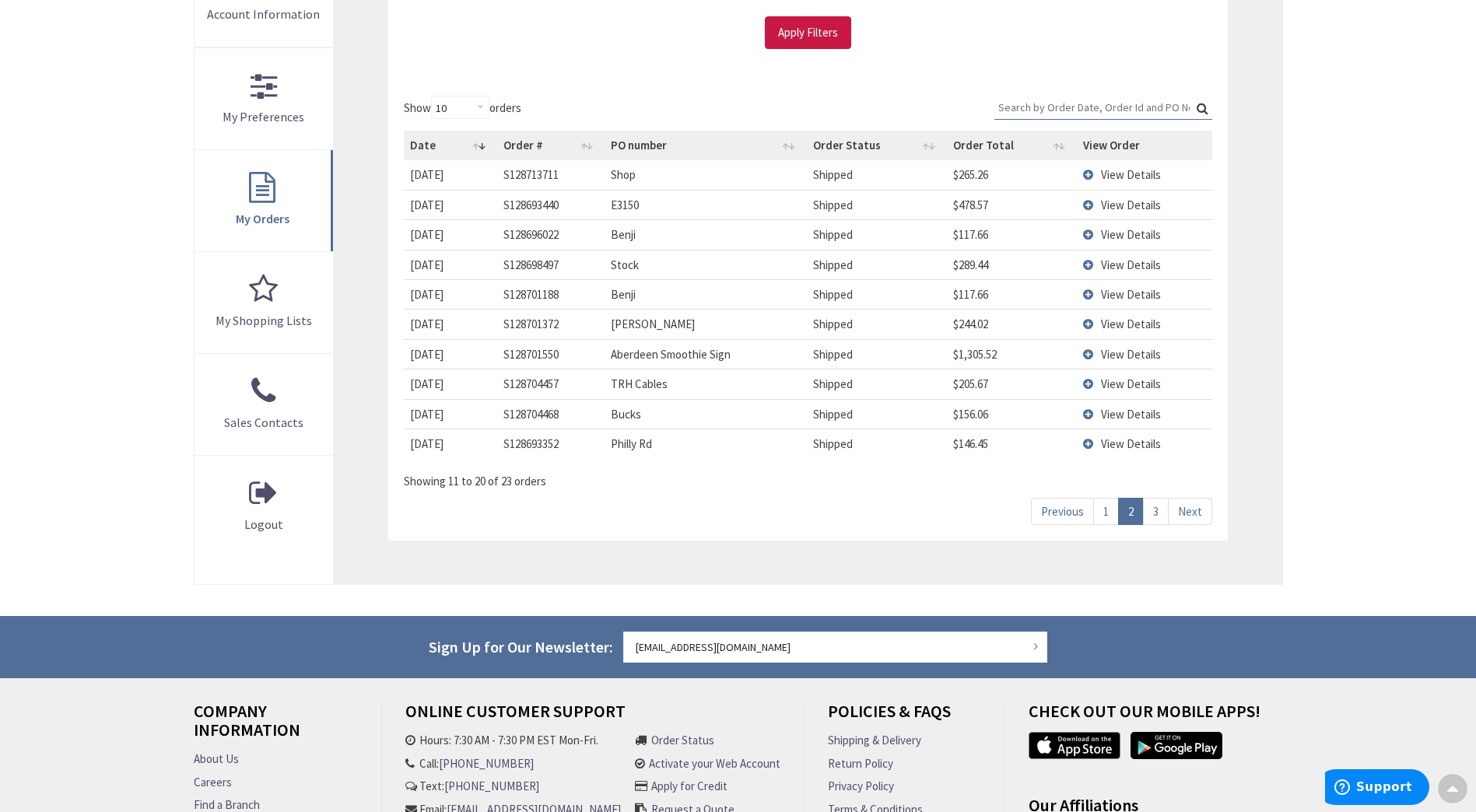
scroll to position [391, 0]
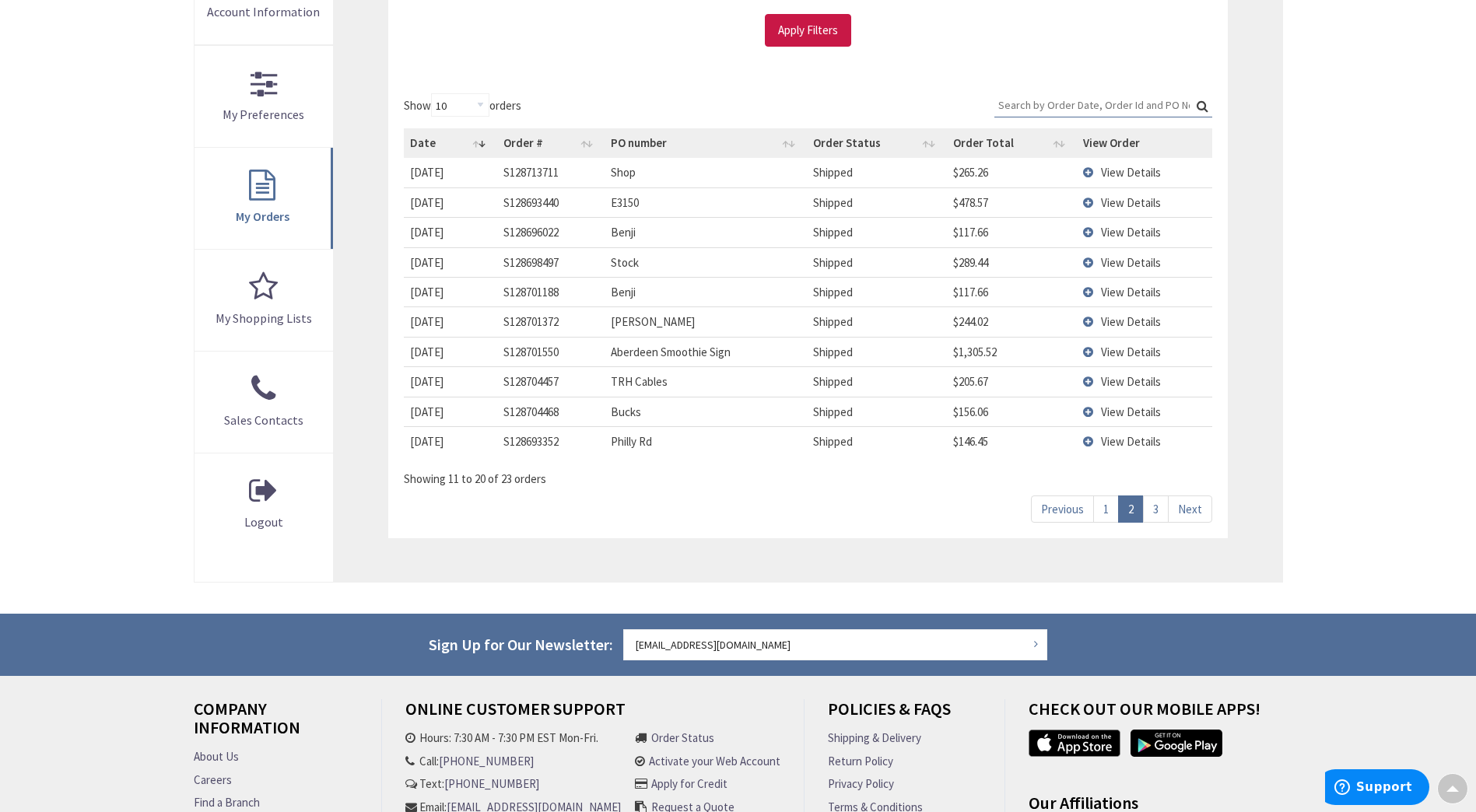
click at [1162, 511] on link "3" at bounding box center [1155, 509] width 26 height 28
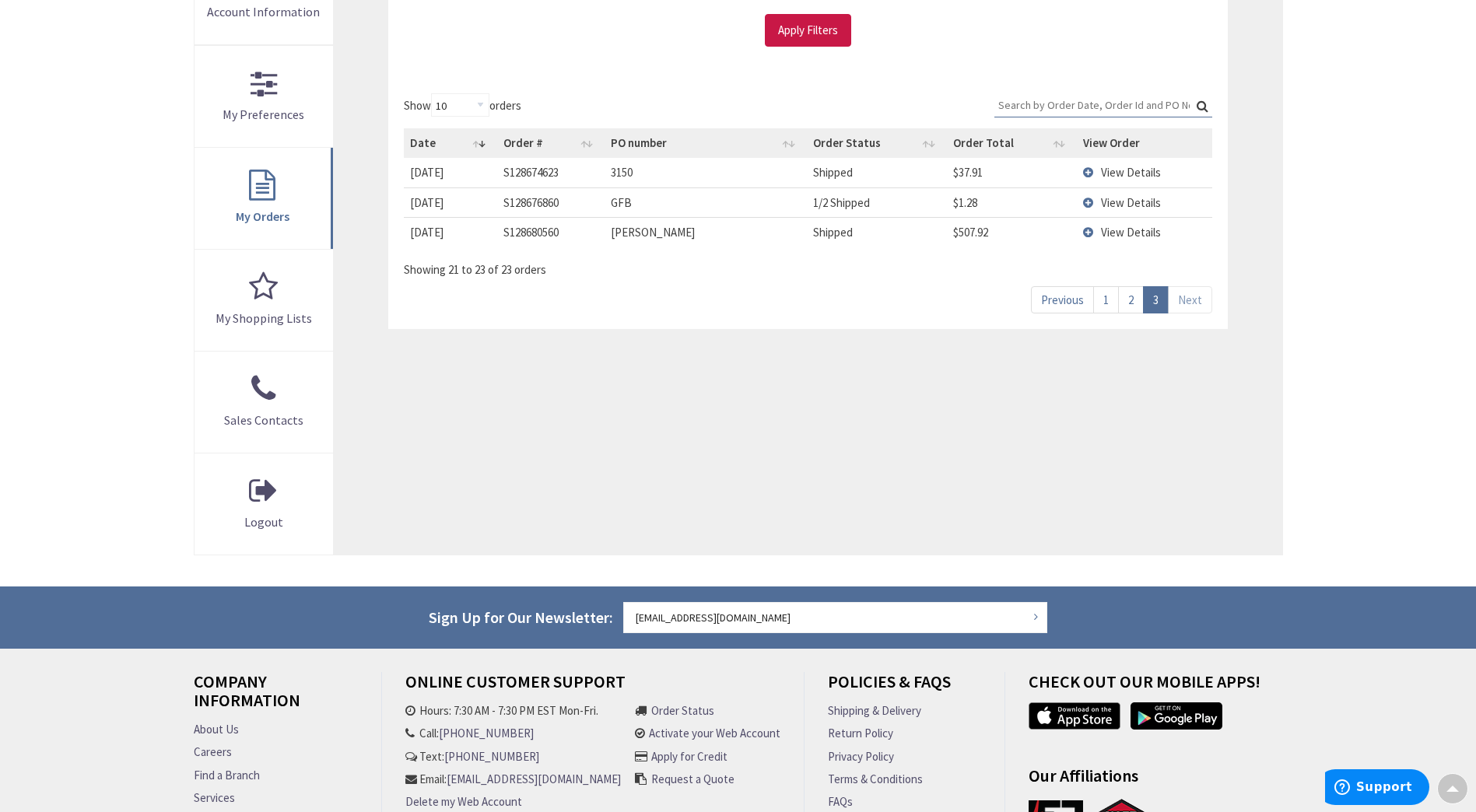
click at [1121, 173] on span "View Details" at bounding box center [1131, 172] width 60 height 15
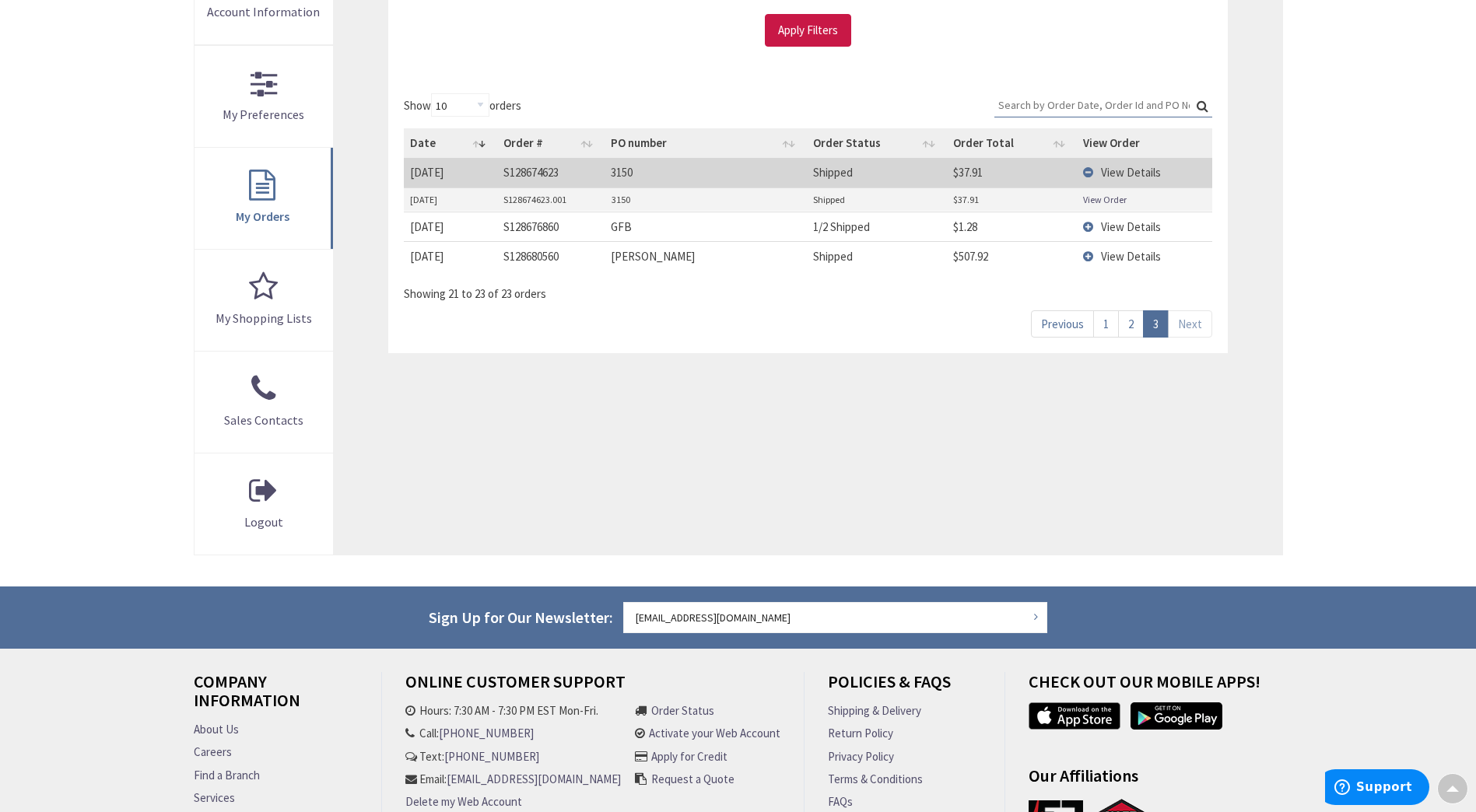
click at [1119, 173] on span "View Details" at bounding box center [1131, 172] width 60 height 15
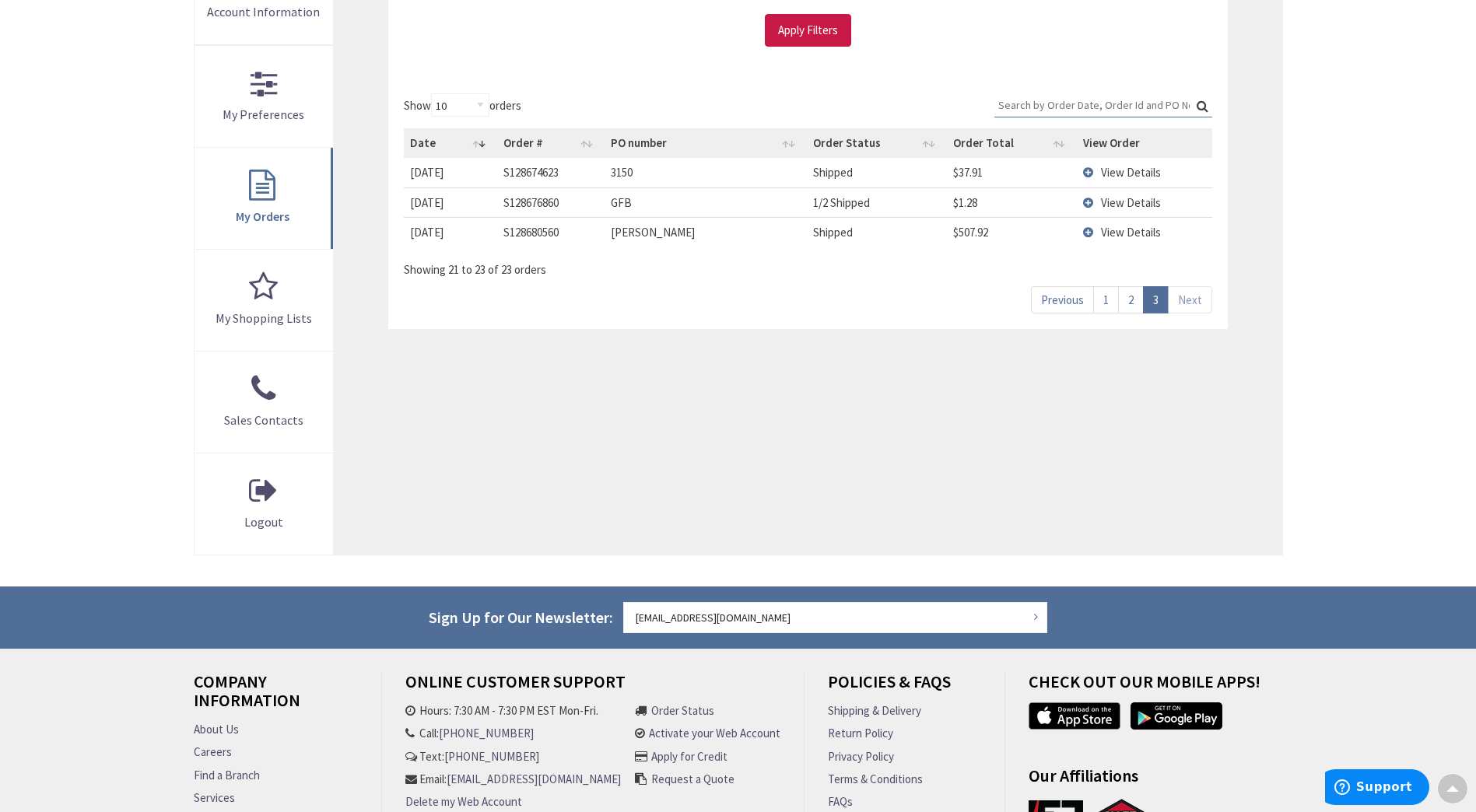
click at [1133, 309] on link "2" at bounding box center [1131, 300] width 26 height 28
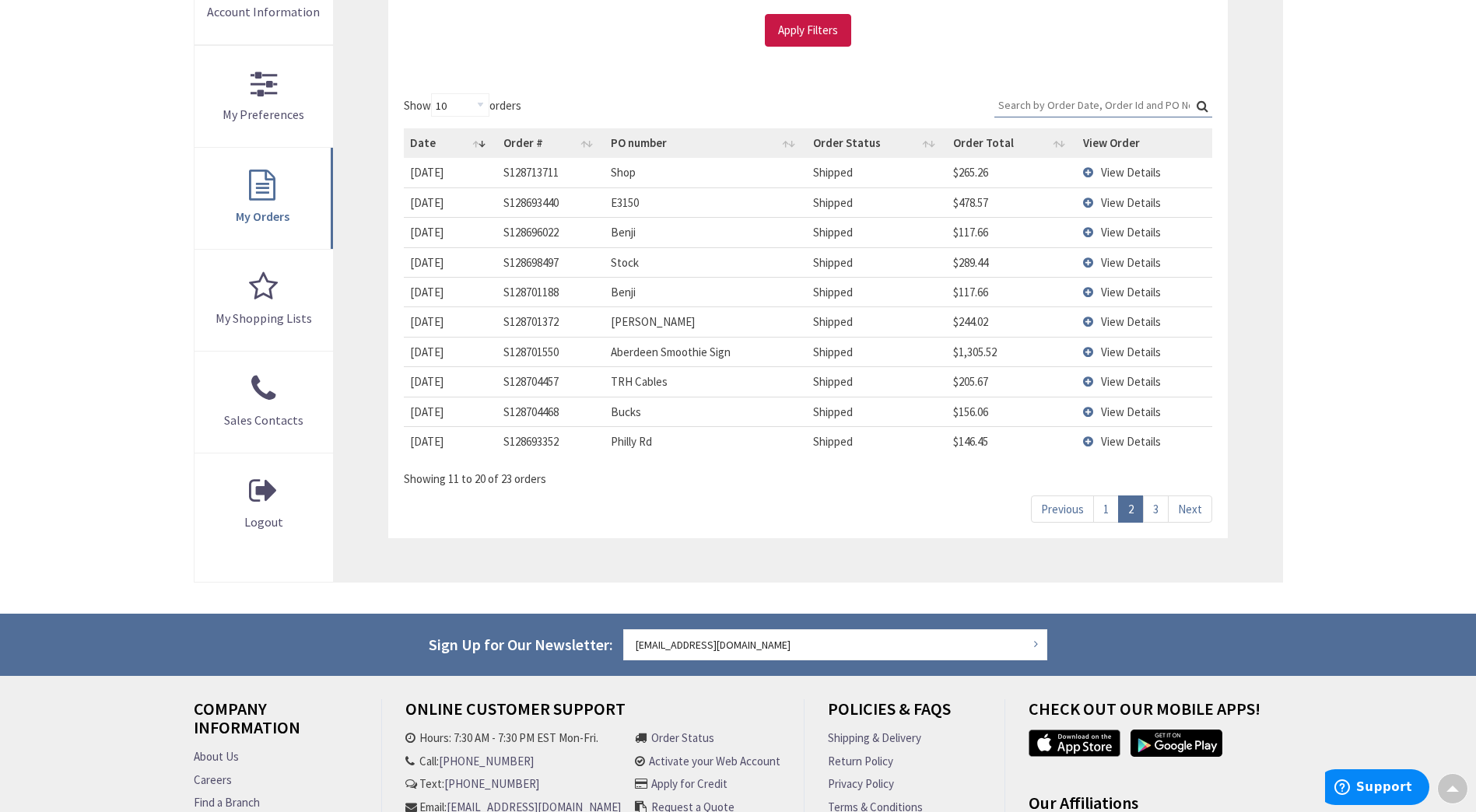
click at [1104, 508] on link "1" at bounding box center [1106, 509] width 26 height 28
click at [1137, 263] on span "View Details" at bounding box center [1131, 262] width 60 height 15
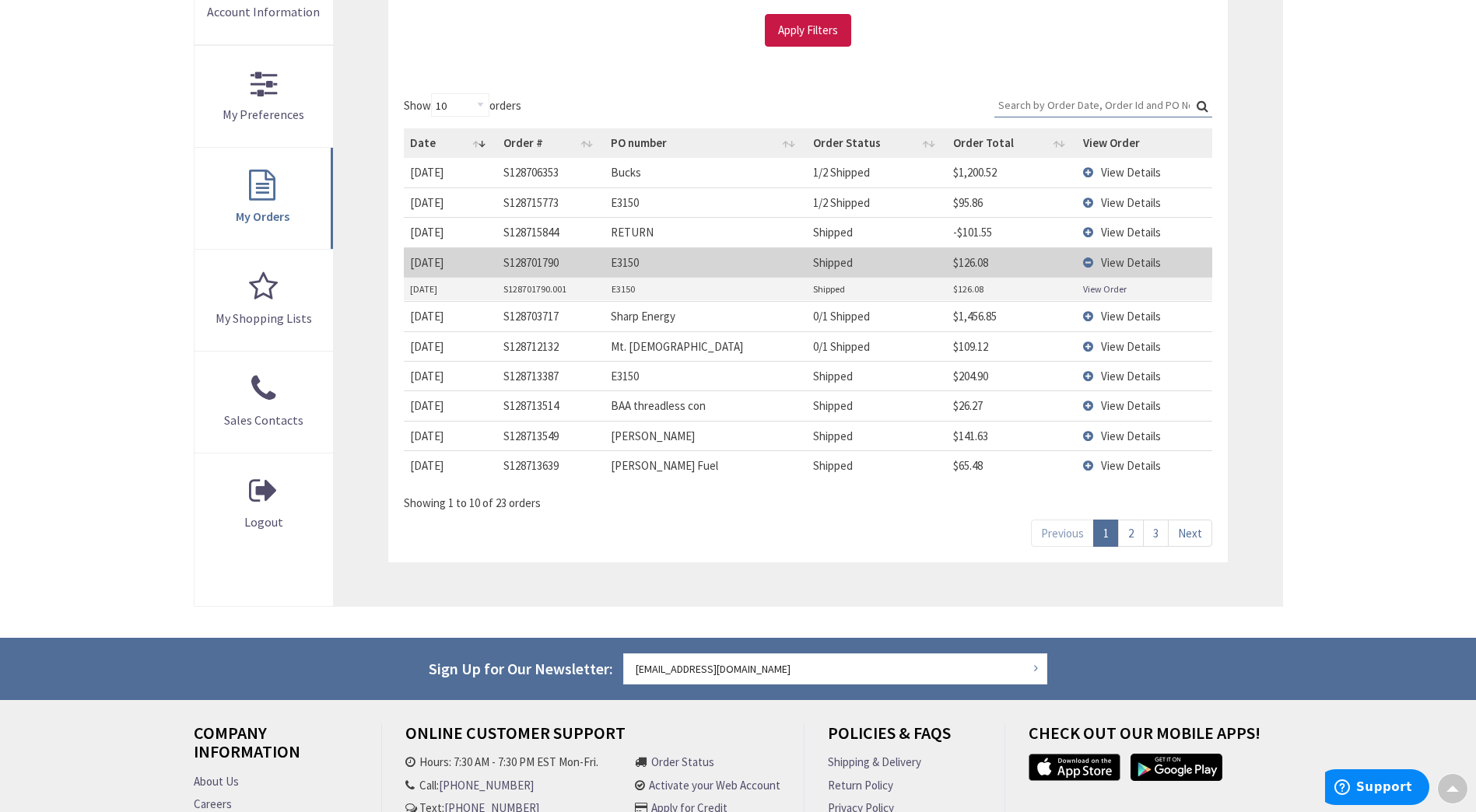
click at [1114, 288] on link "View Order" at bounding box center [1104, 288] width 44 height 13
click at [1122, 404] on span "View Details" at bounding box center [1131, 405] width 60 height 15
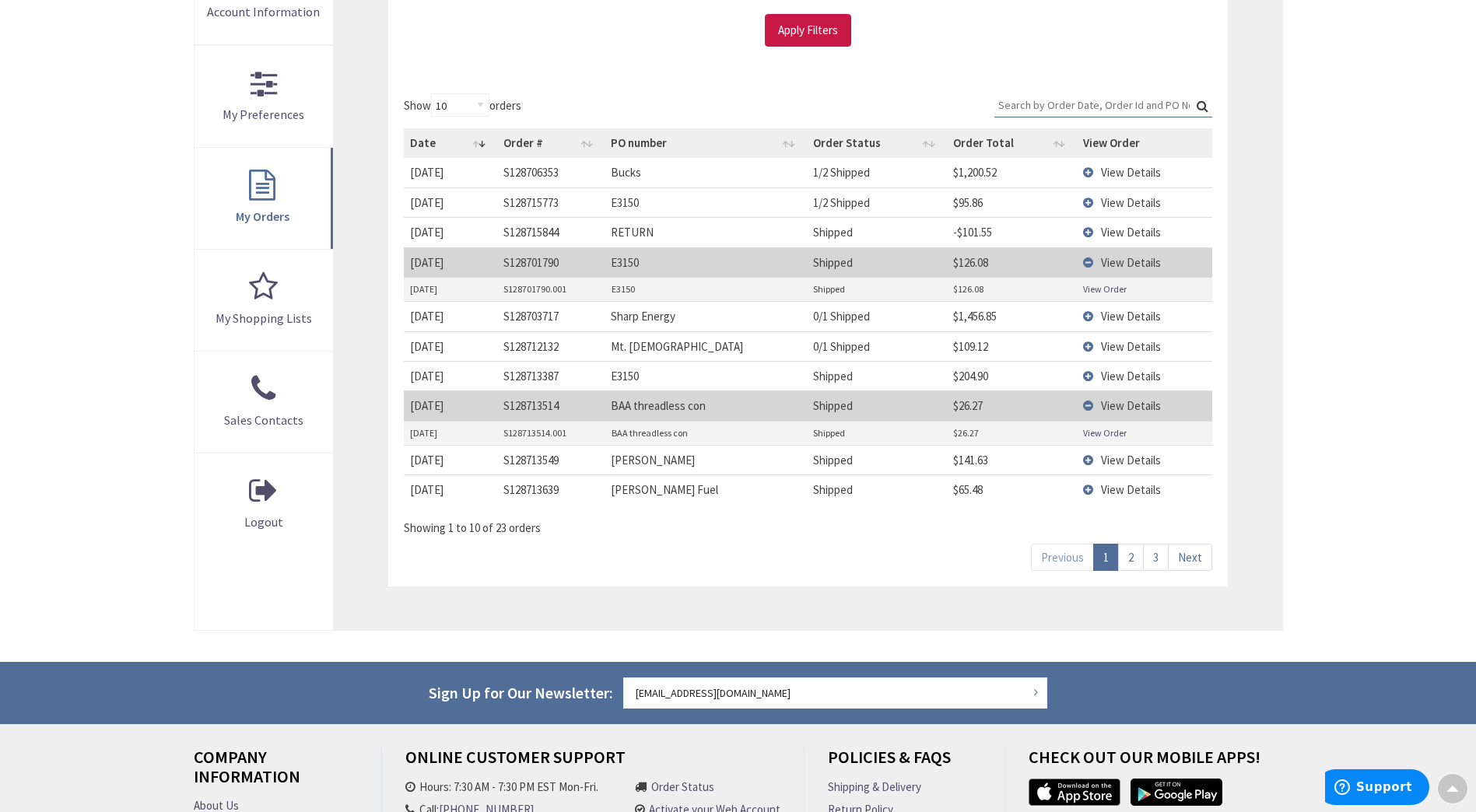
click at [1098, 430] on link "View Order" at bounding box center [1104, 433] width 44 height 13
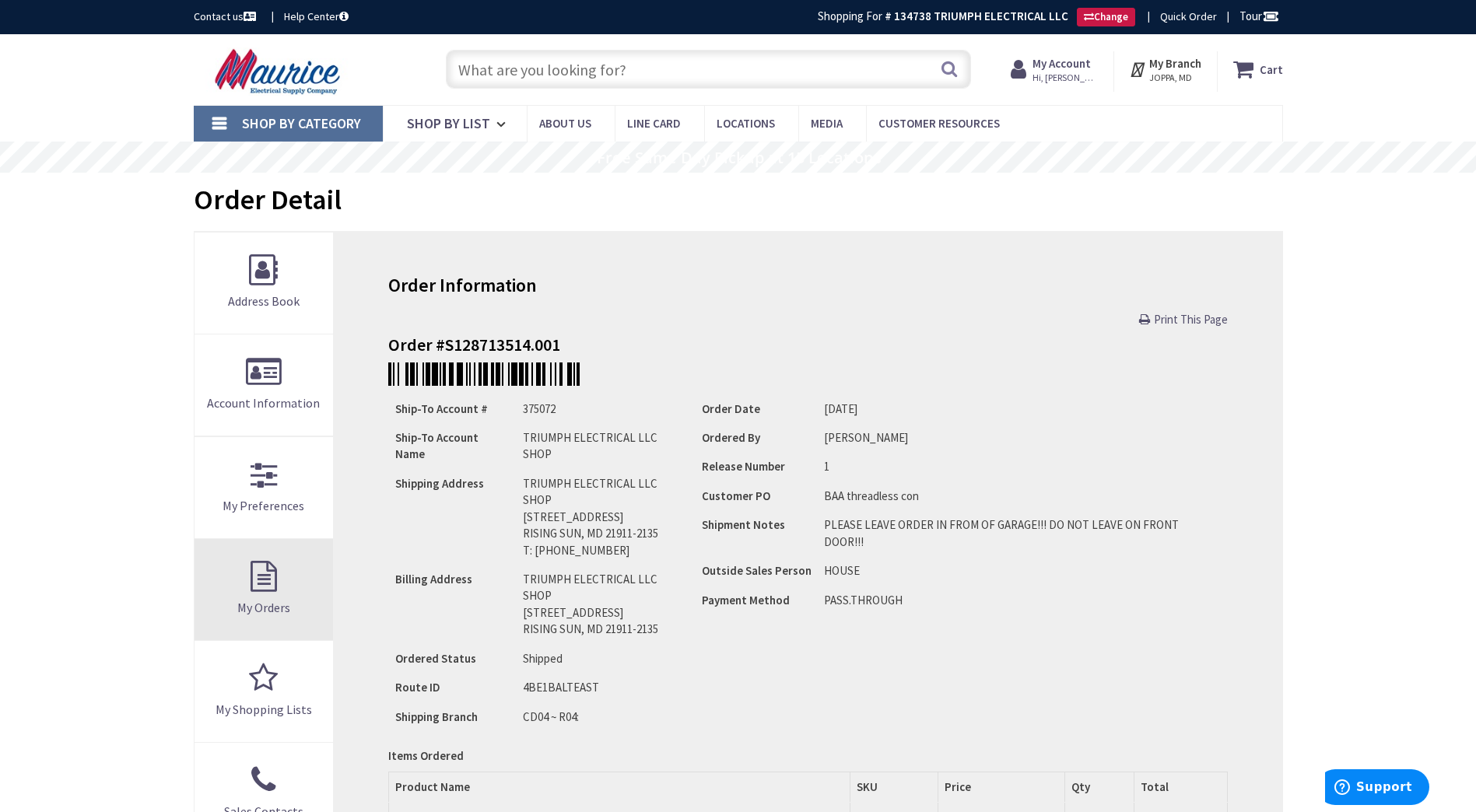
click at [267, 596] on link "My Orders" at bounding box center [264, 590] width 139 height 102
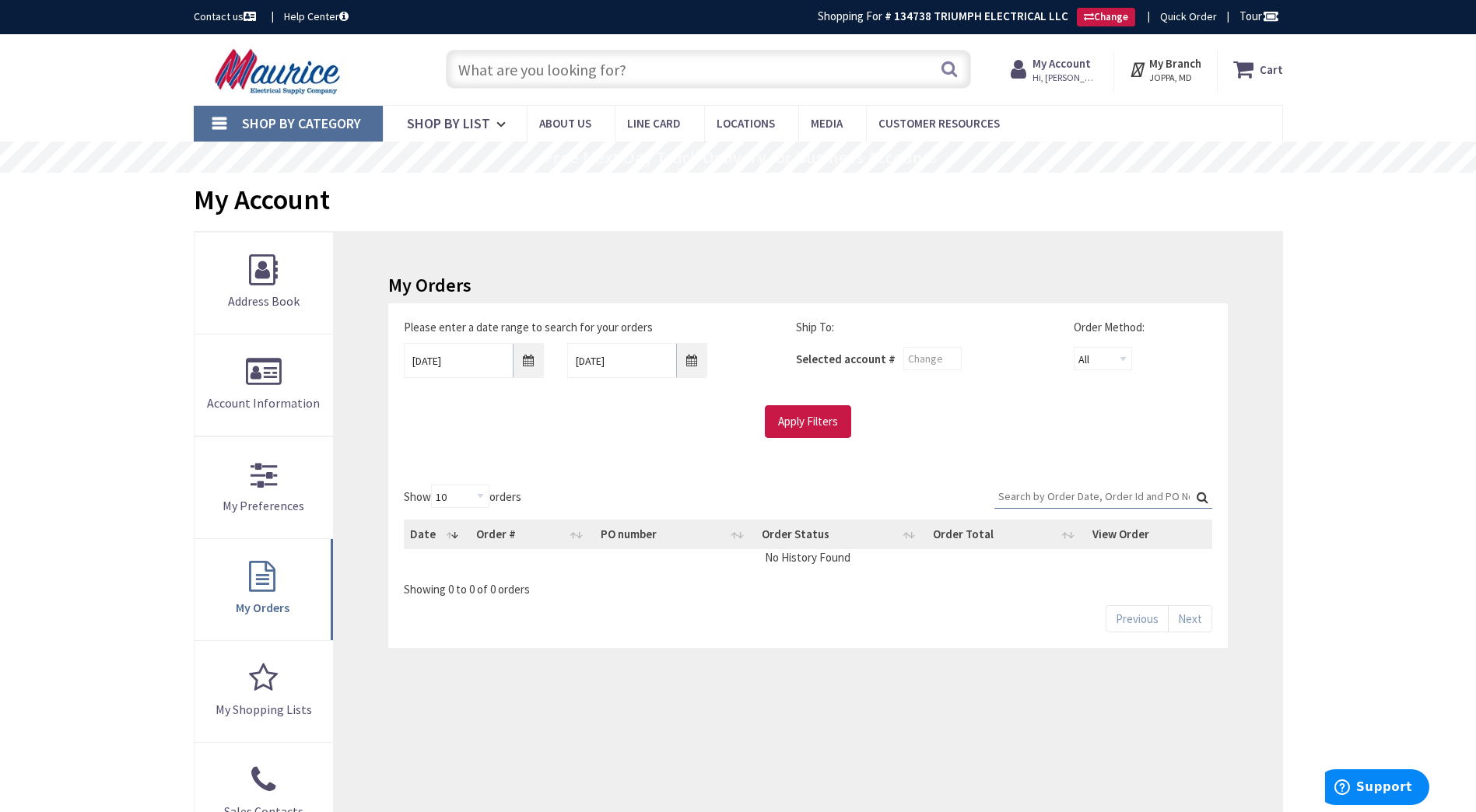
click at [1069, 71] on span "Hi, [PERSON_NAME]" at bounding box center [1065, 77] width 66 height 12
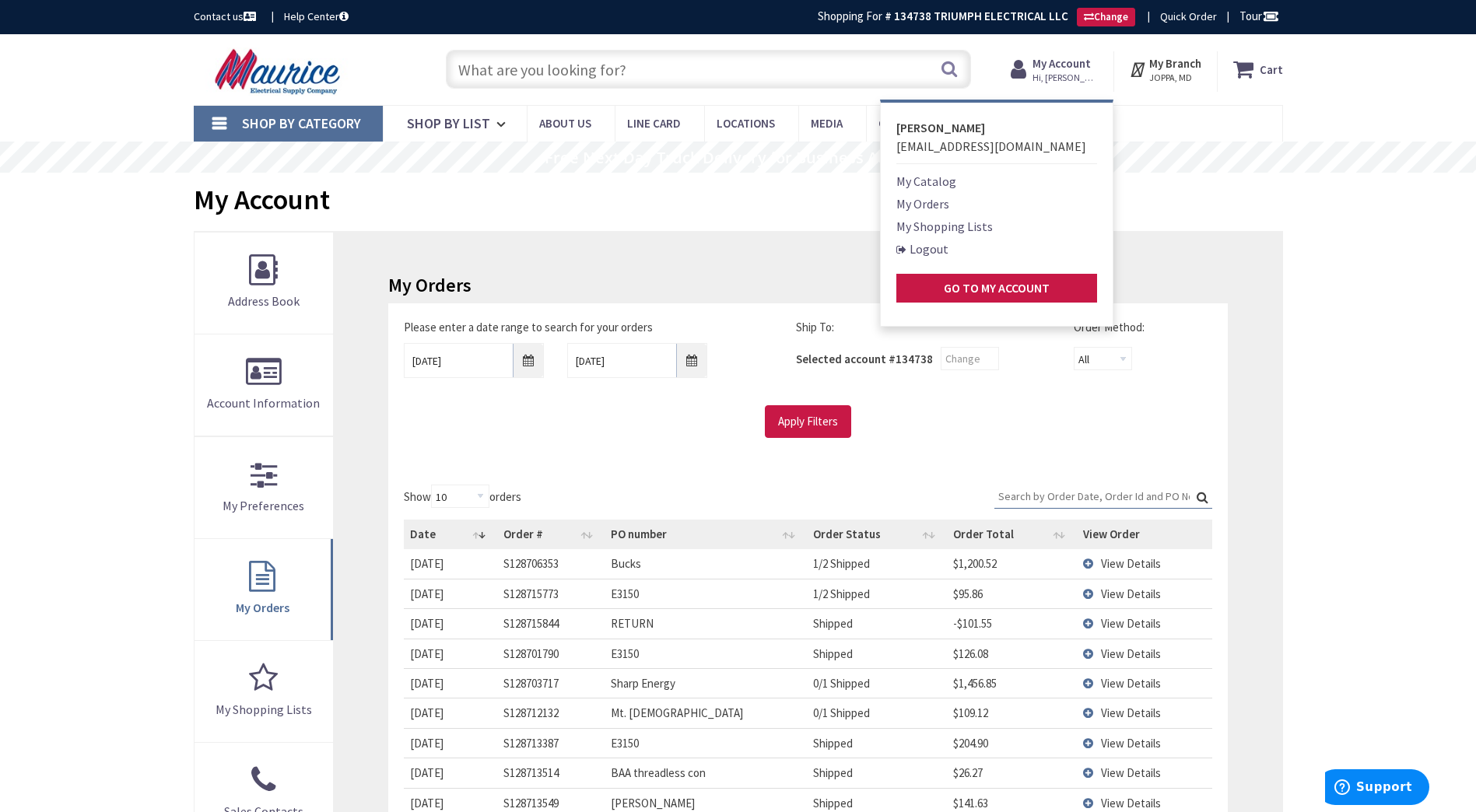
click at [1373, 427] on div "Skip to Content Toggle Nav Search Cart My Cart Close" at bounding box center [738, 698] width 1476 height 1329
